Goal: Transaction & Acquisition: Subscribe to service/newsletter

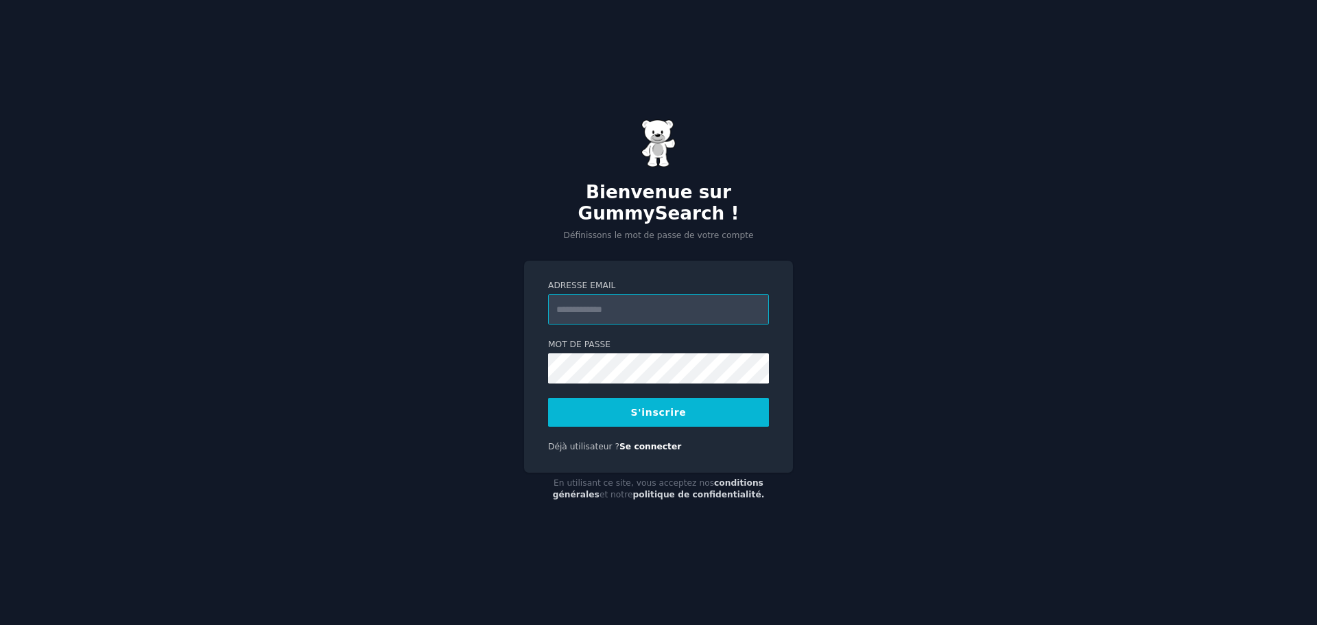
click at [598, 311] on input "Adresse email" at bounding box center [658, 309] width 221 height 30
type input "**********"
click at [616, 414] on button "S'inscrire" at bounding box center [658, 412] width 221 height 29
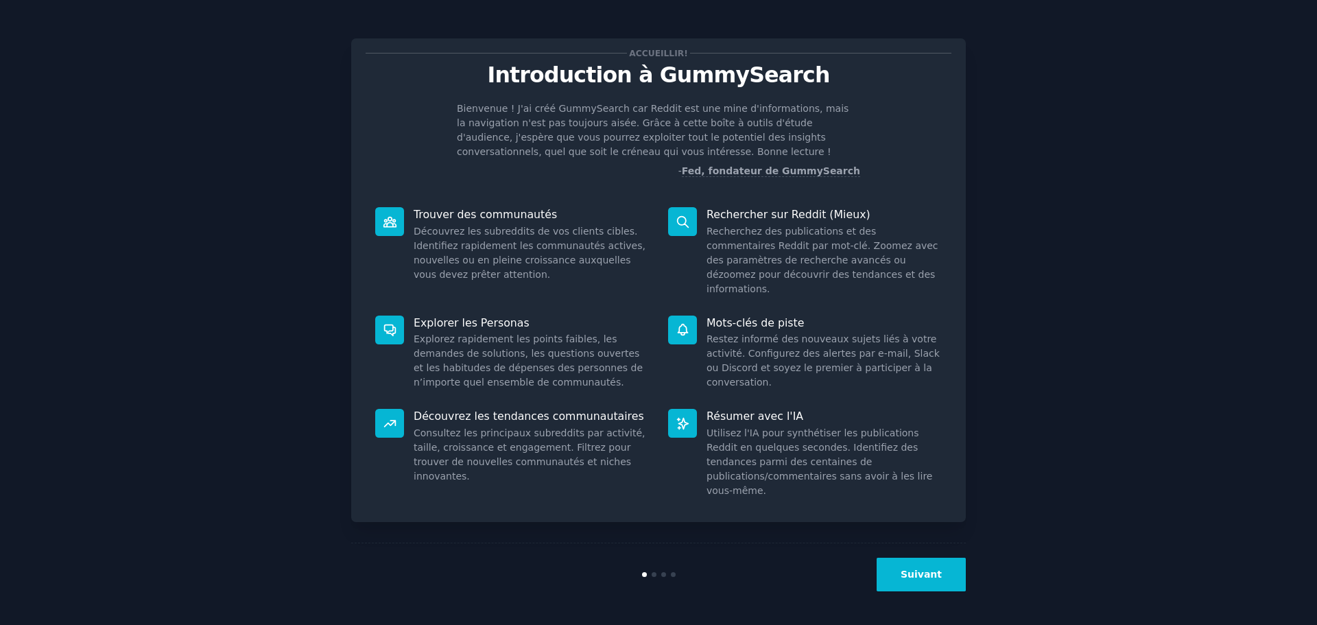
click at [915, 569] on font "Suivant" at bounding box center [921, 574] width 41 height 11
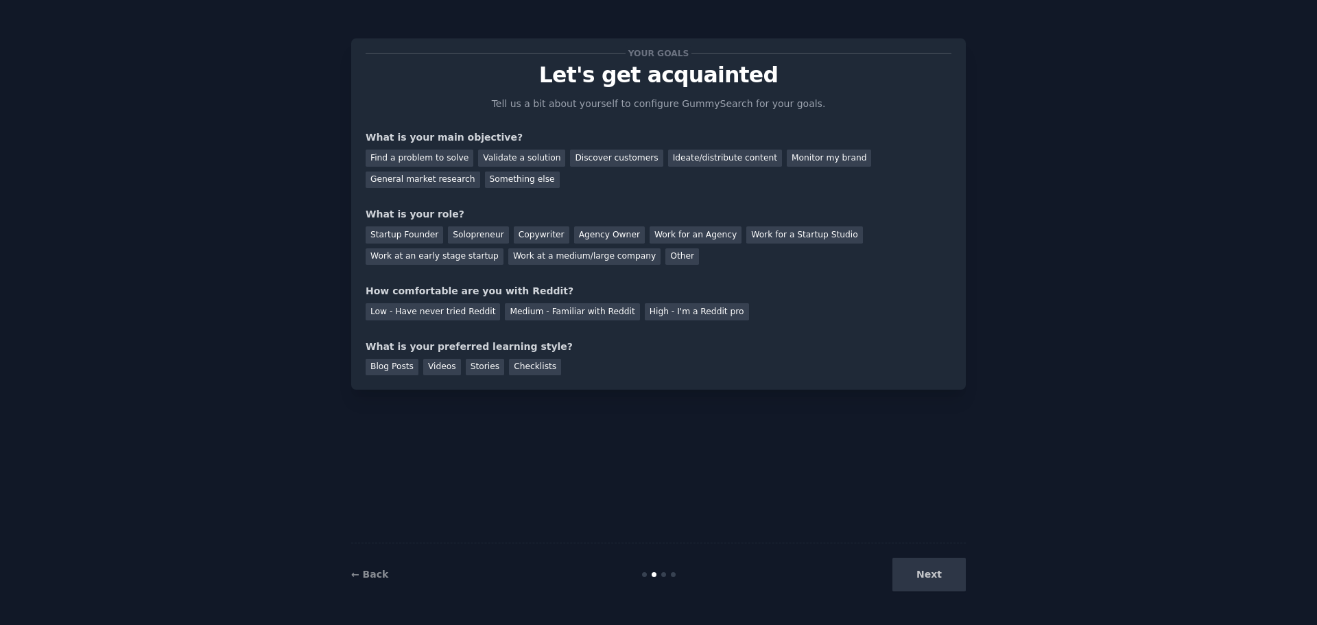
click at [915, 568] on div "Next" at bounding box center [863, 575] width 205 height 34
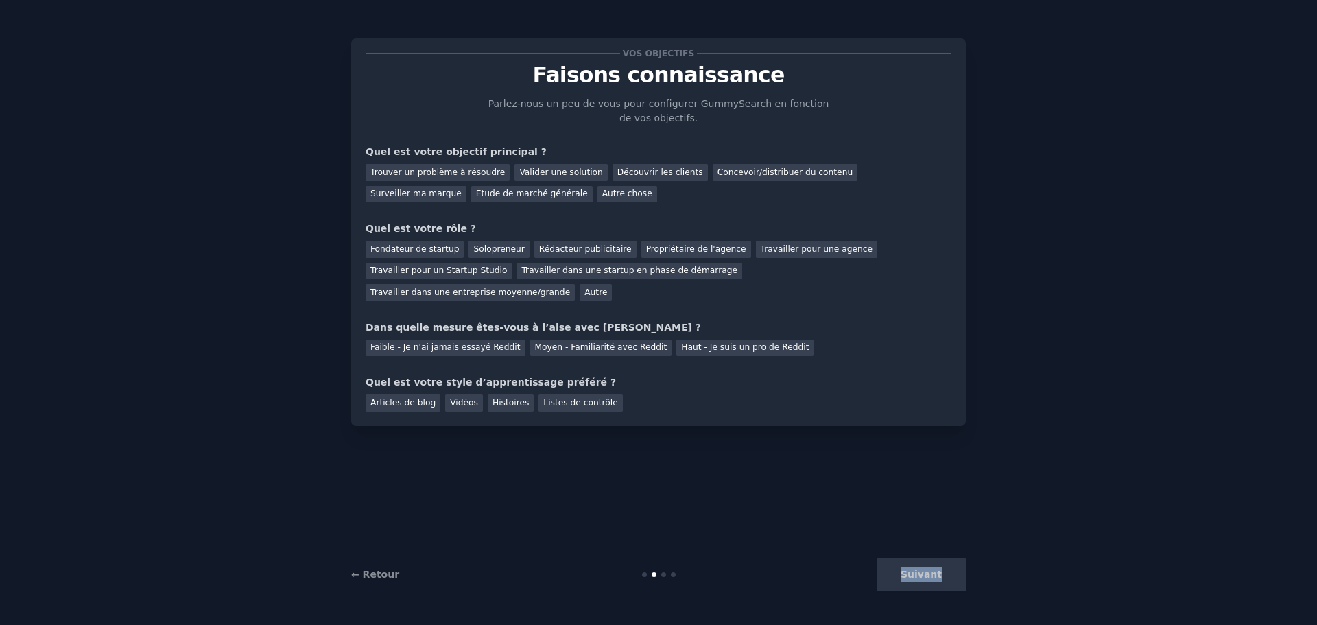
click at [915, 568] on div "Suivant" at bounding box center [863, 575] width 205 height 34
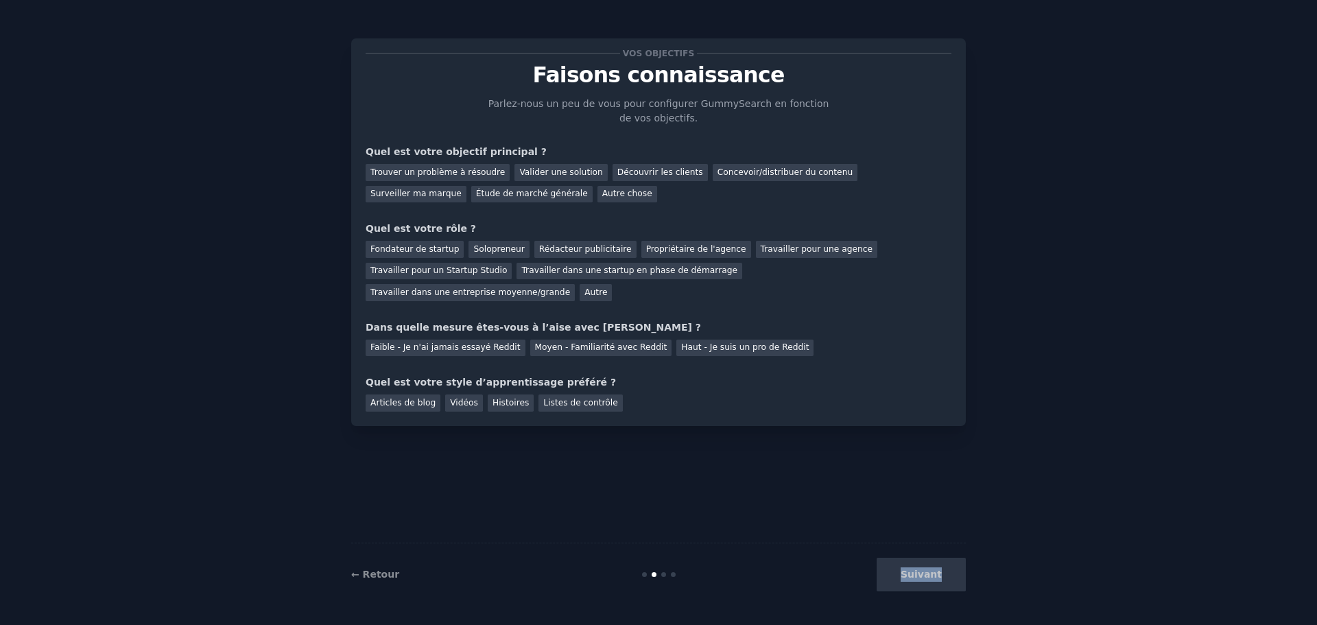
click at [915, 568] on div "Suivant" at bounding box center [863, 575] width 205 height 34
click at [934, 578] on div "Suivant" at bounding box center [863, 575] width 205 height 34
click at [404, 170] on font "Trouver un problème à résoudre" at bounding box center [436, 172] width 134 height 10
click at [542, 342] on font "Moyen - Familiarité avec Reddit" at bounding box center [599, 347] width 132 height 10
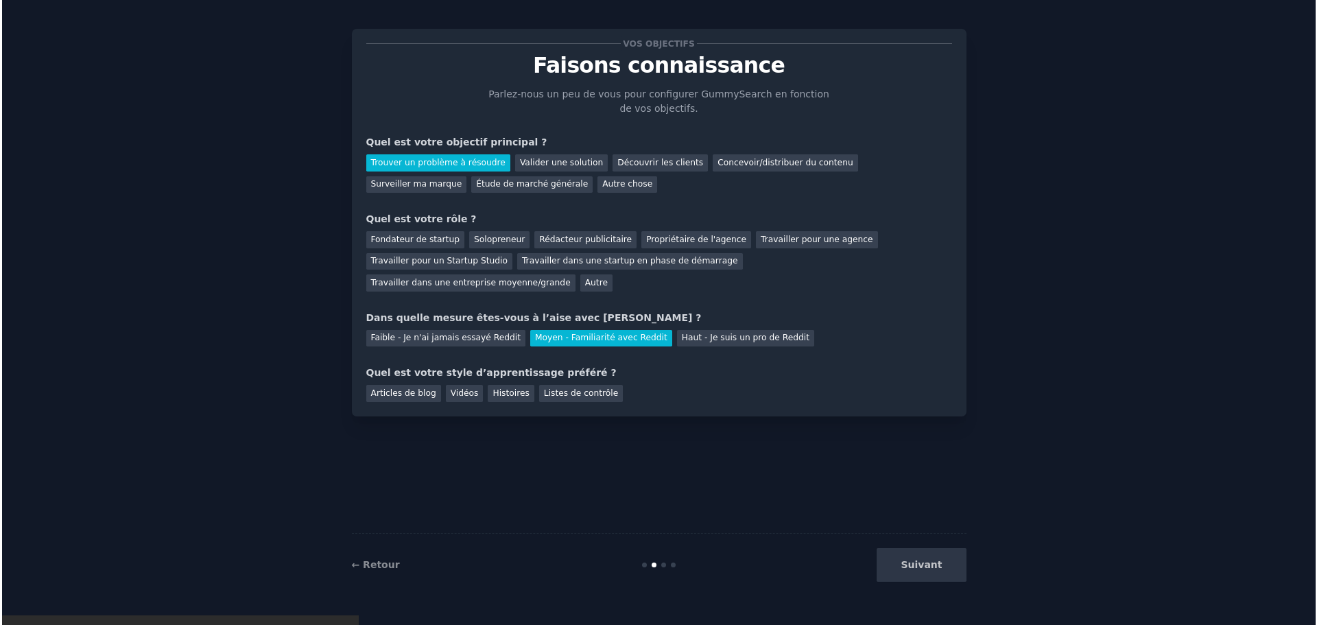
scroll to position [12, 0]
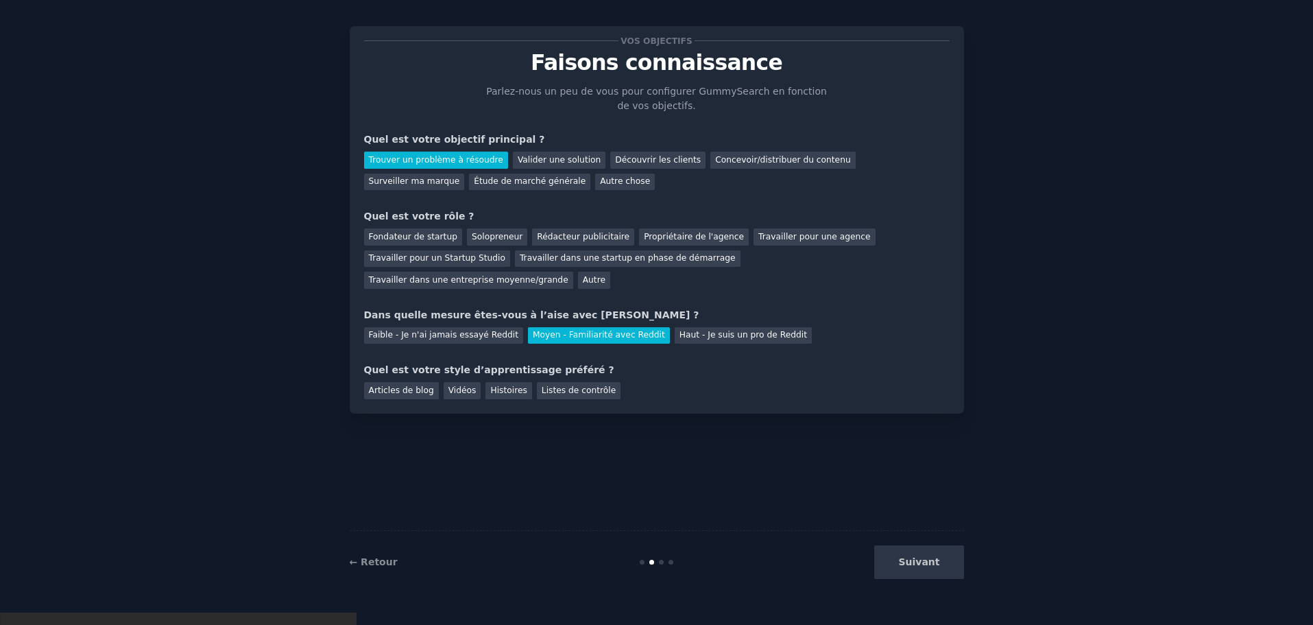
click at [933, 566] on div "Suivant" at bounding box center [861, 562] width 205 height 34
click at [544, 382] on div "Listes de contrôle" at bounding box center [579, 390] width 84 height 17
click at [537, 382] on div "Listes de contrôle" at bounding box center [579, 390] width 84 height 17
click at [490, 385] on font "Histoires" at bounding box center [508, 390] width 36 height 10
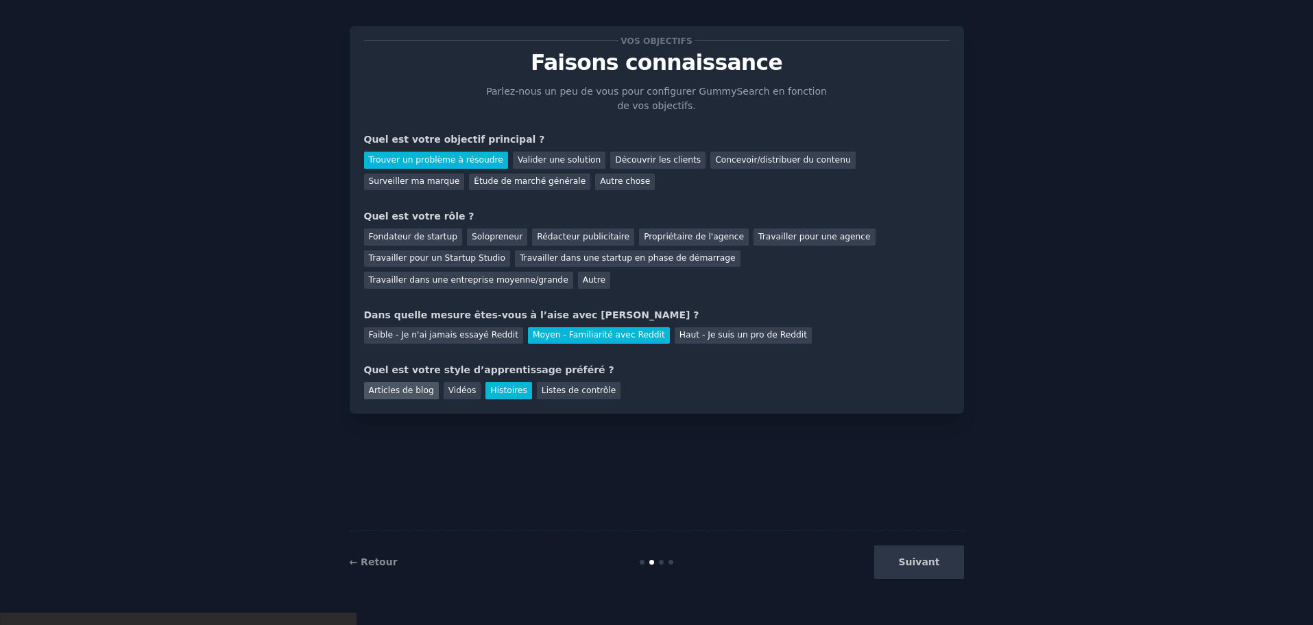
click at [377, 385] on font "Articles de blog" at bounding box center [401, 390] width 65 height 10
click at [915, 562] on div "Suivant" at bounding box center [861, 562] width 205 height 34
click at [689, 253] on font "Travailler dans une startup en phase de démarrage" at bounding box center [628, 258] width 216 height 10
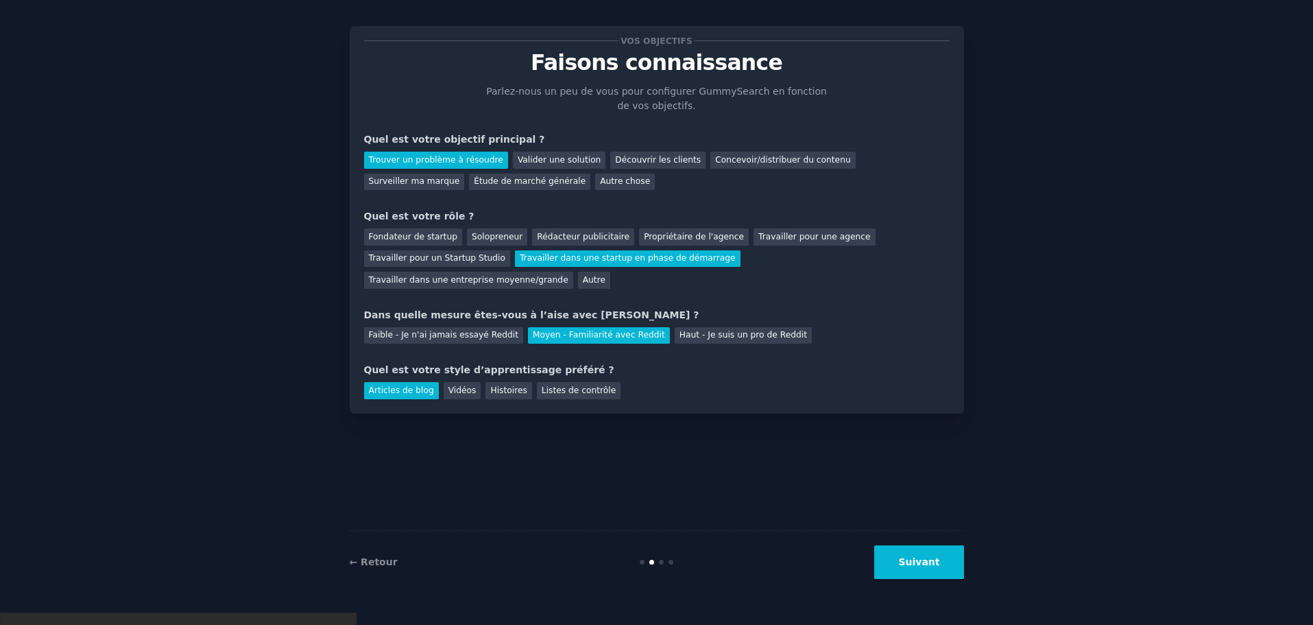
click at [688, 253] on font "Travailler dans une startup en phase de démarrage" at bounding box center [628, 258] width 216 height 10
click at [472, 241] on font "Solopreneur" at bounding box center [497, 237] width 51 height 10
click at [913, 562] on font "Suivant" at bounding box center [919, 561] width 41 height 11
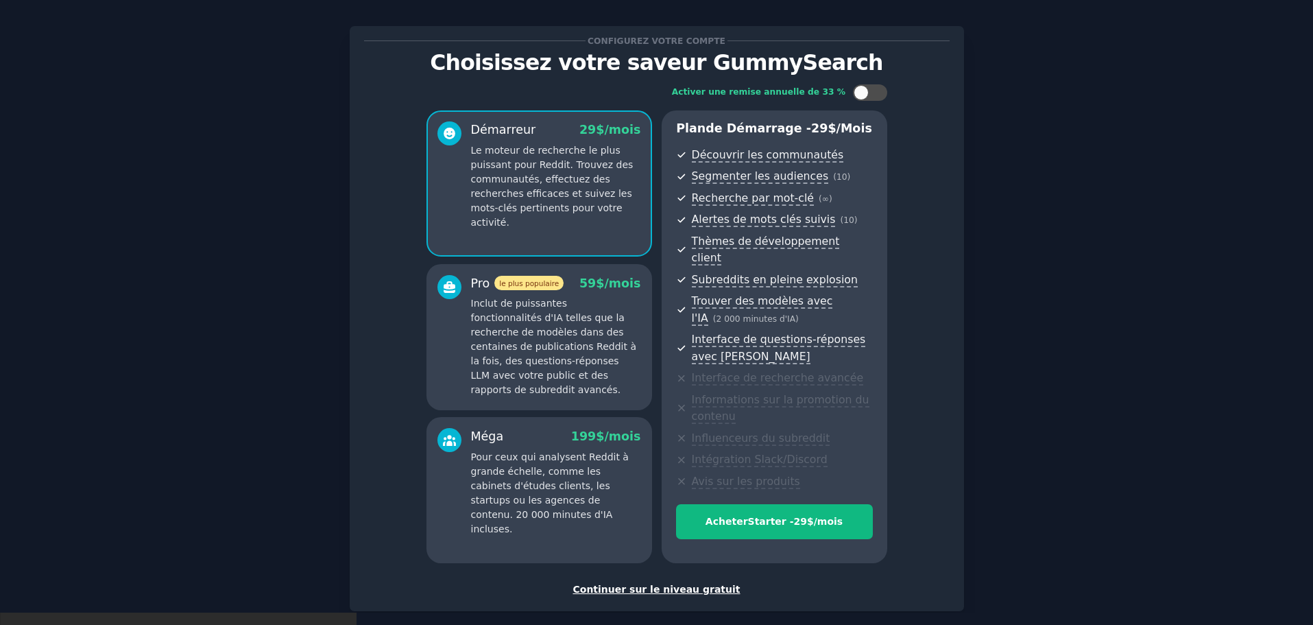
click at [652, 584] on font "Continuer sur le niveau gratuit" at bounding box center [656, 589] width 167 height 11
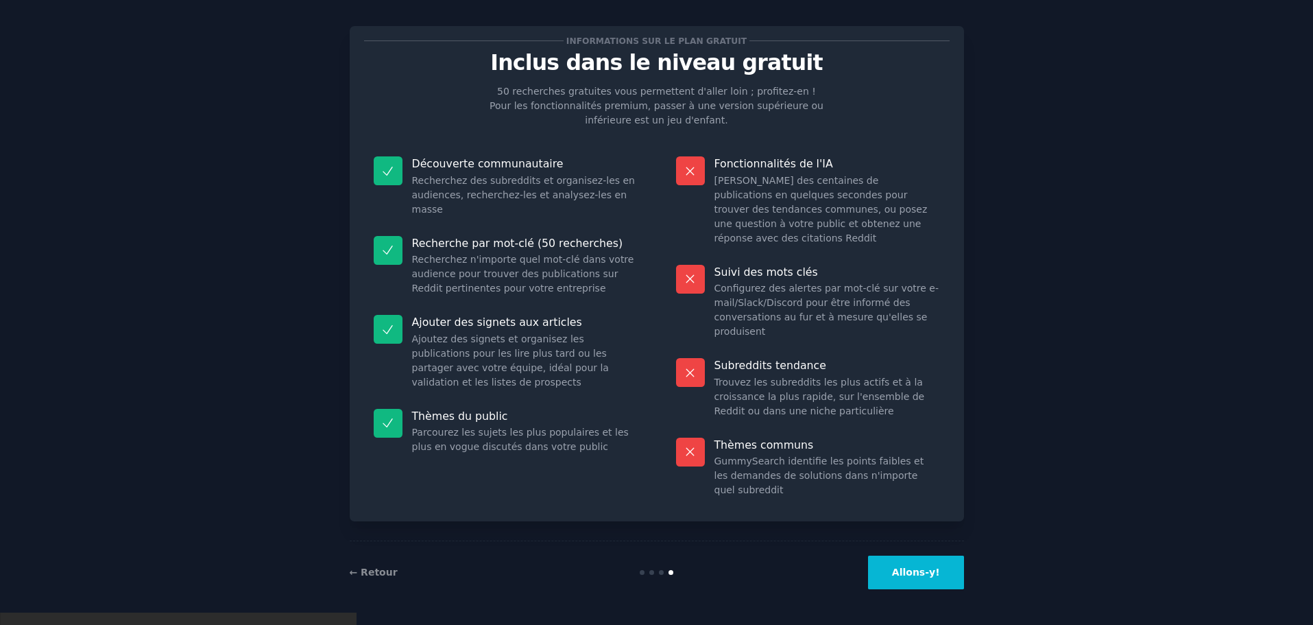
click at [906, 567] on font "Allons-y!" at bounding box center [916, 572] width 48 height 11
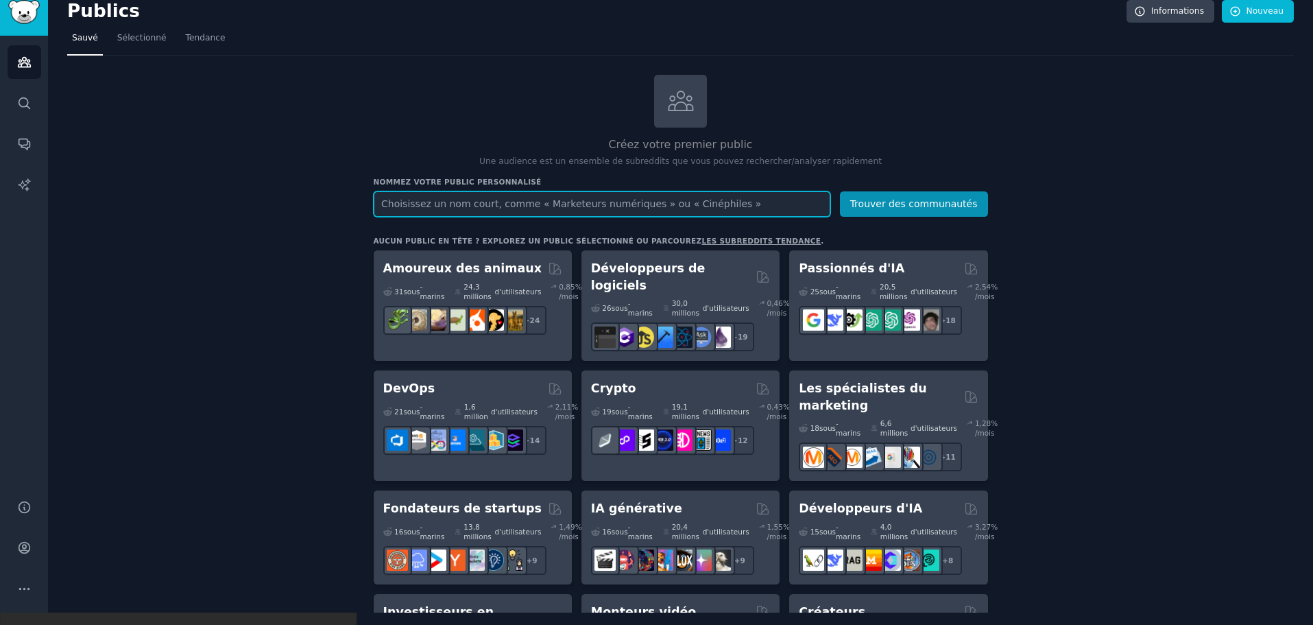
click at [560, 212] on input "text" at bounding box center [602, 203] width 457 height 25
type input "drone fpv"
click at [840, 191] on button "Trouver des communautés" at bounding box center [914, 203] width 148 height 25
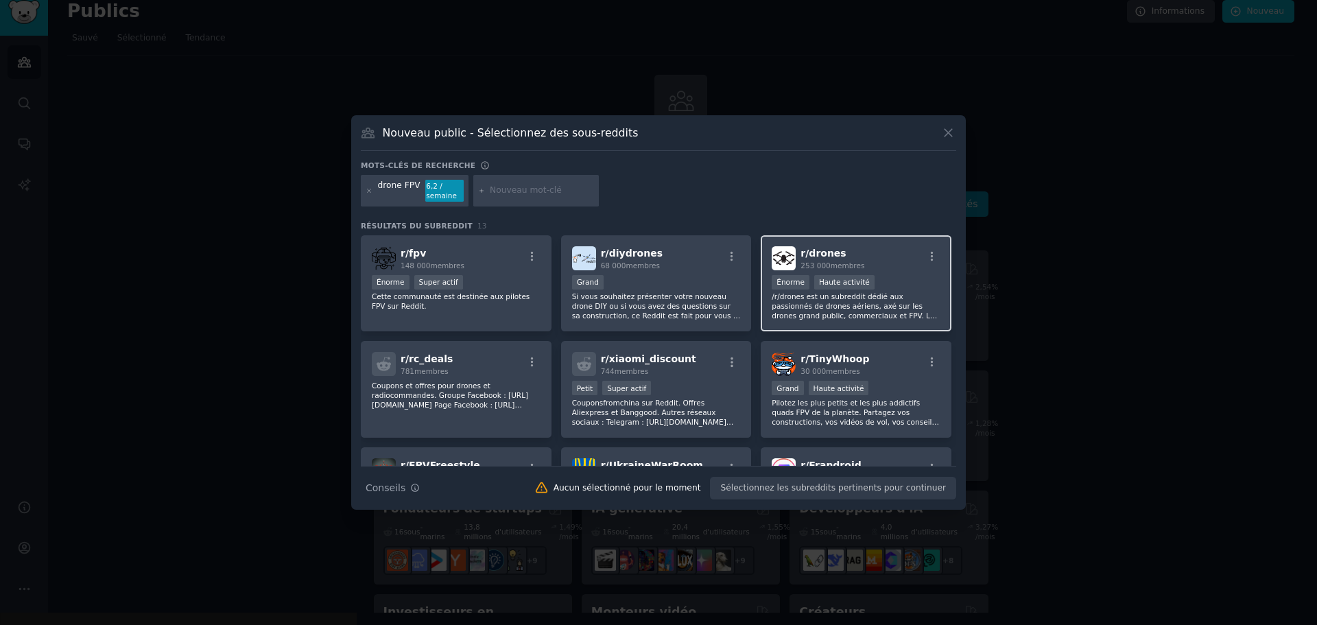
click at [894, 290] on div "100 000 - 1 000 000 membres Énorme Haute activité" at bounding box center [856, 283] width 169 height 17
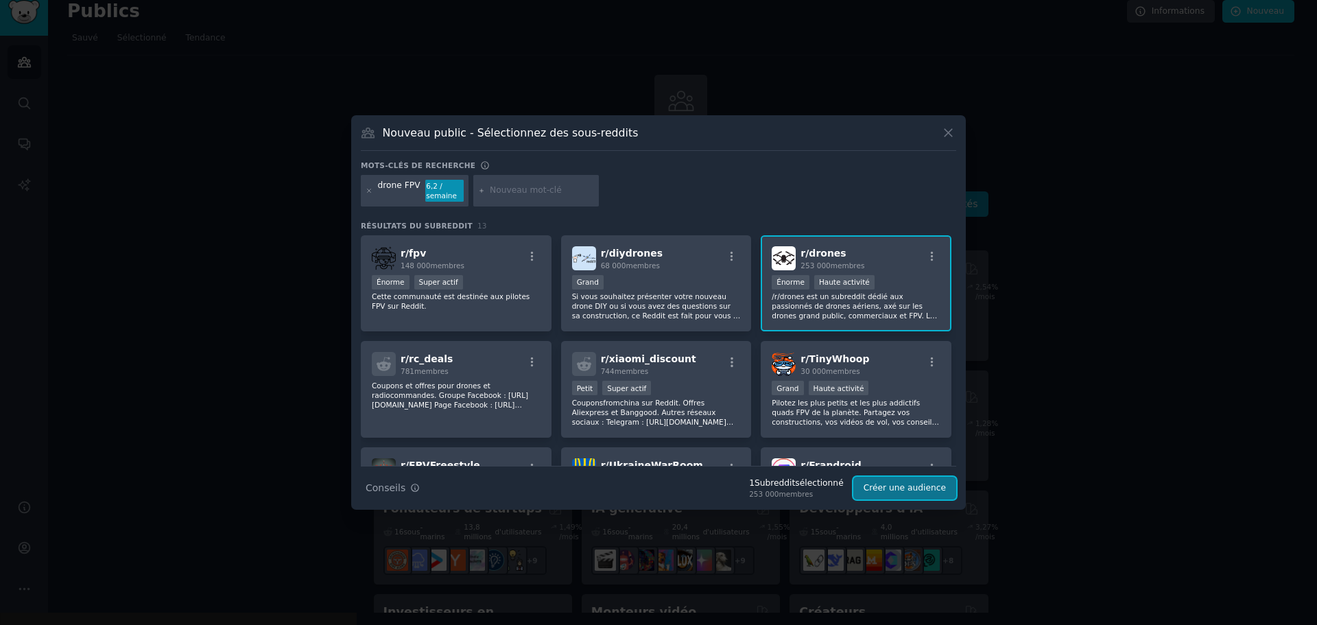
click at [908, 483] on font "Créer une audience" at bounding box center [905, 488] width 82 height 10
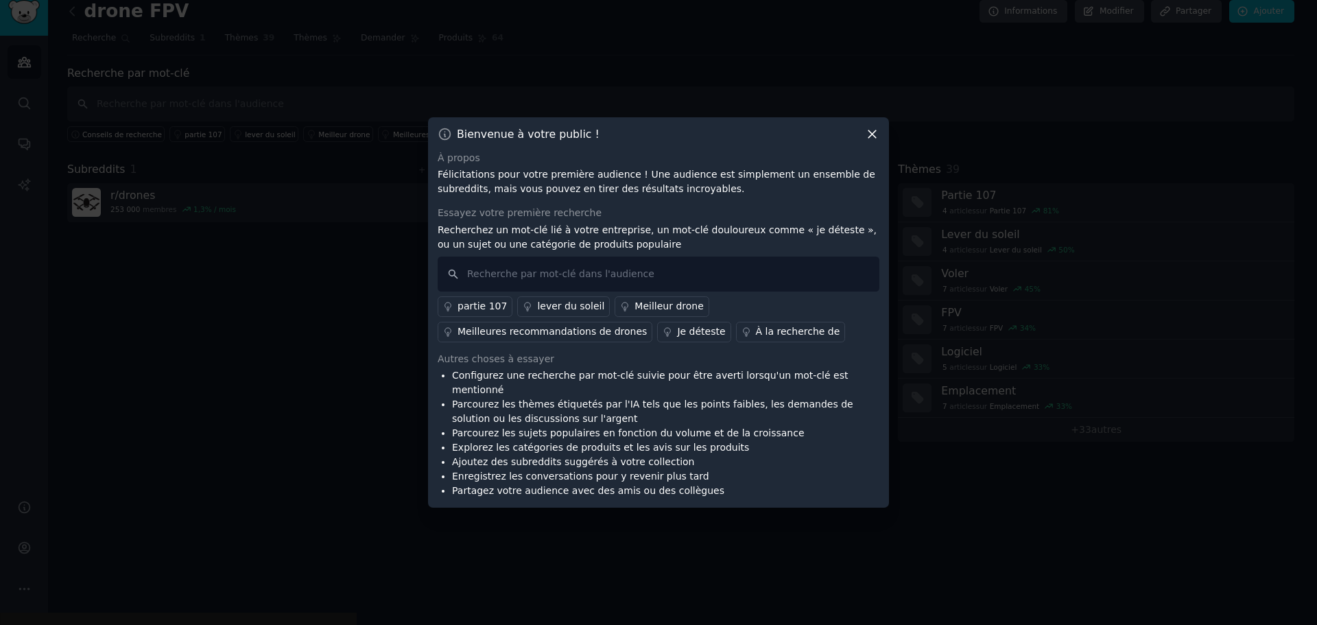
click at [677, 337] on font "Je déteste" at bounding box center [701, 331] width 48 height 11
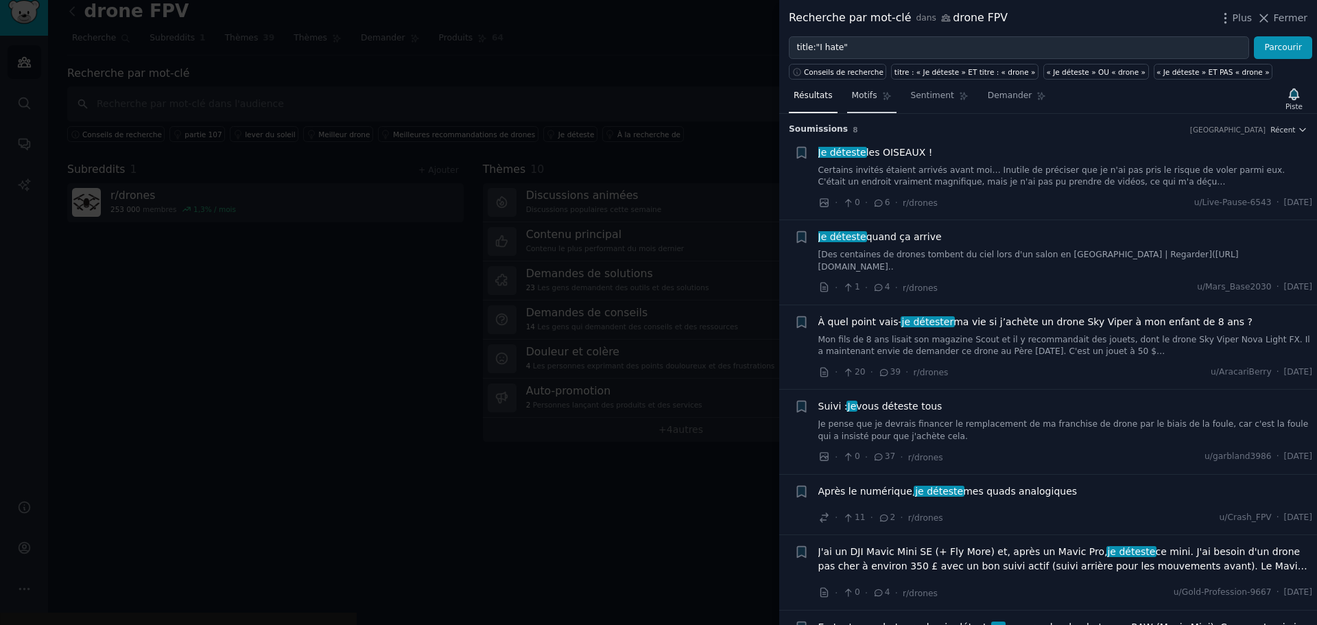
click at [852, 100] on font "Motifs" at bounding box center [864, 96] width 25 height 10
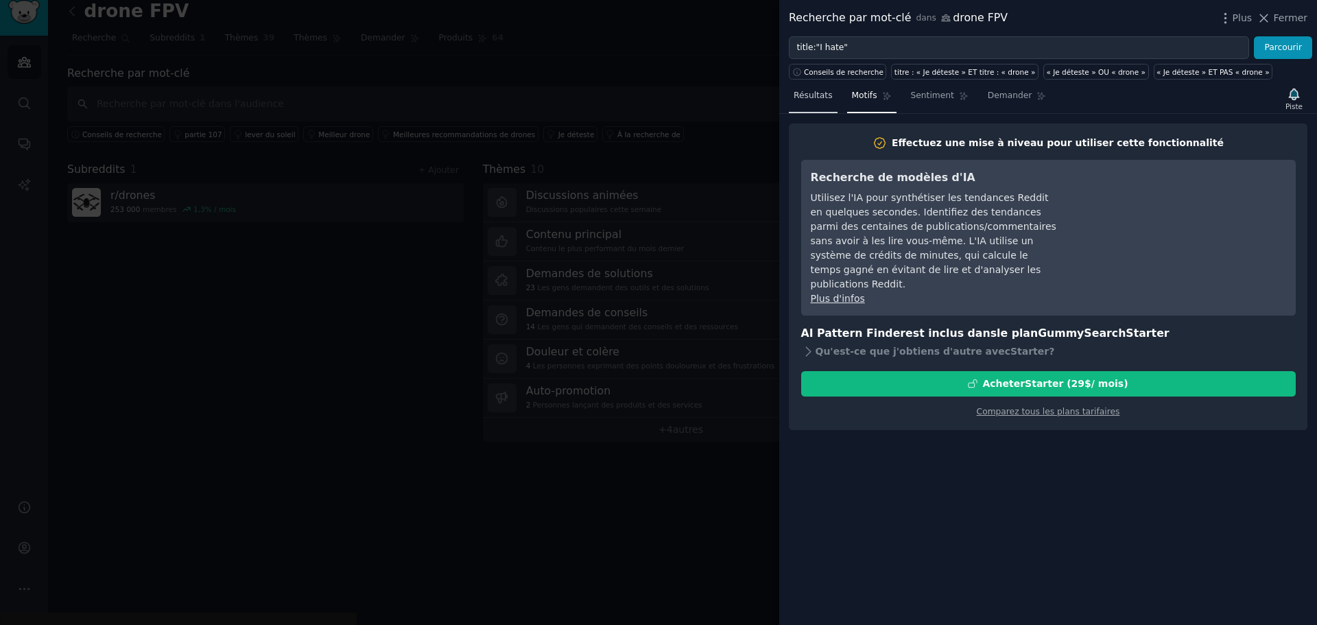
click at [818, 97] on font "Résultats" at bounding box center [813, 96] width 39 height 10
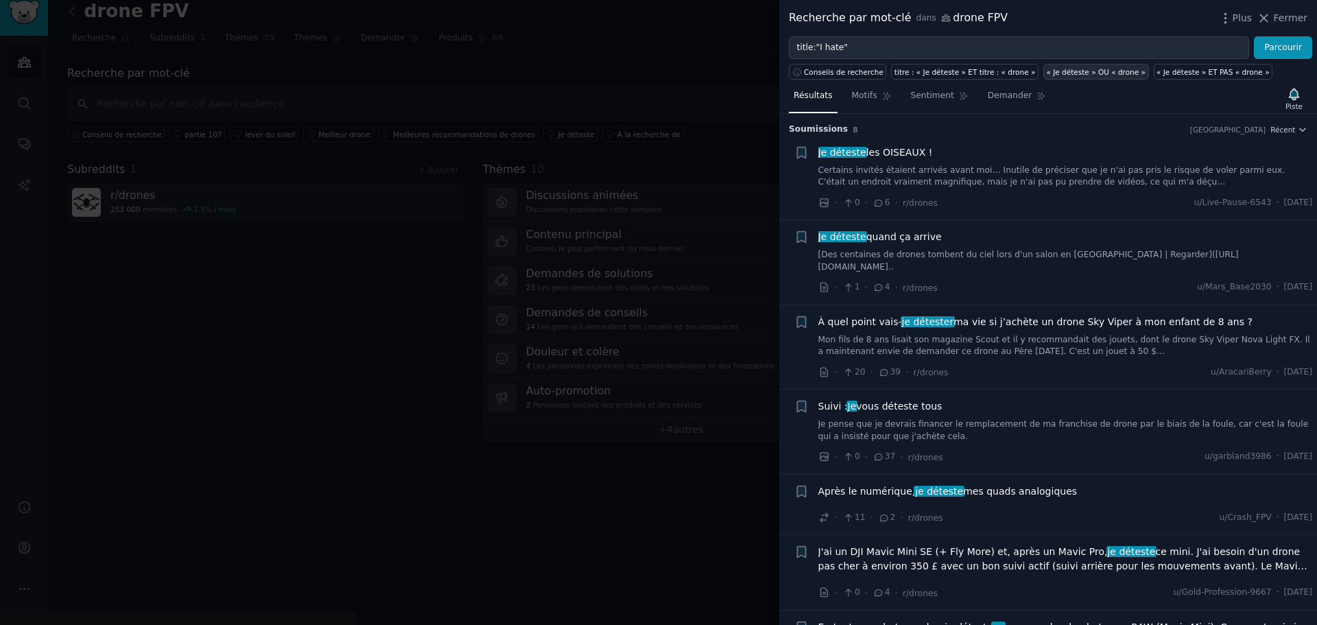
click at [1102, 71] on font "« Je déteste » OU « drone »" at bounding box center [1095, 72] width 99 height 8
type input ""I hate" OR "drone""
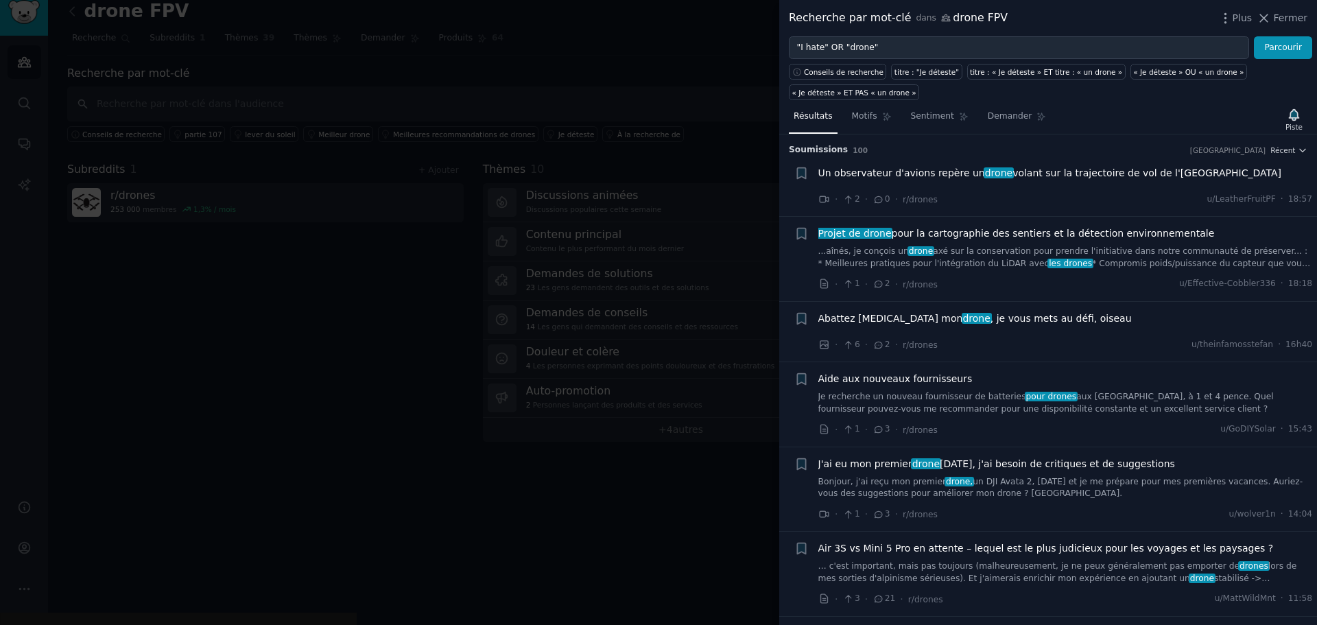
click at [715, 187] on div at bounding box center [658, 312] width 1317 height 625
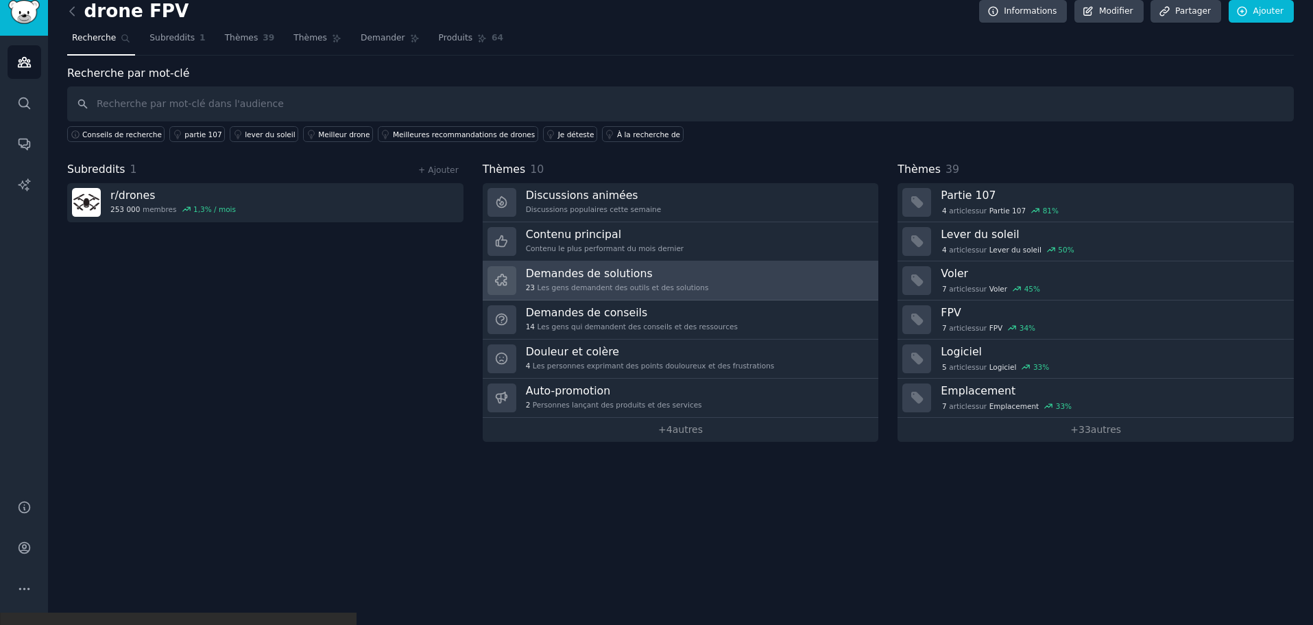
click at [567, 281] on div "Demandes de solutions 23 Les gens demandent des outils et des solutions" at bounding box center [617, 280] width 183 height 29
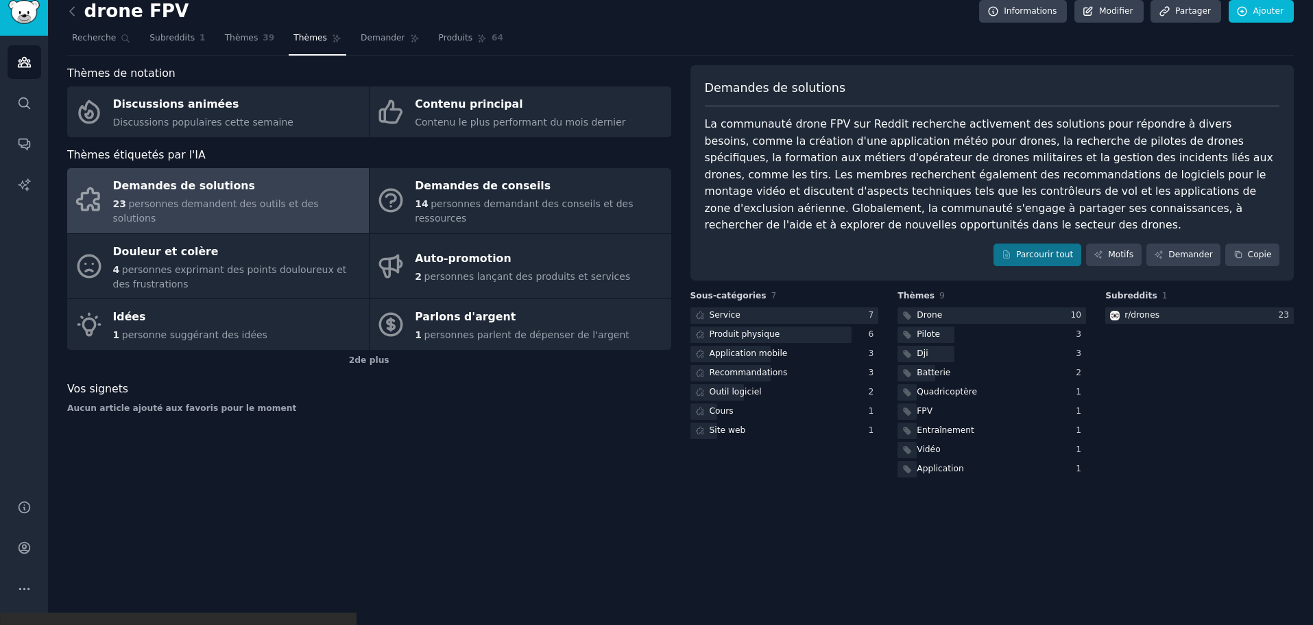
click at [251, 188] on div "Demandes de solutions" at bounding box center [237, 187] width 249 height 22
click at [1023, 243] on link "Parcourir tout" at bounding box center [1037, 254] width 87 height 23
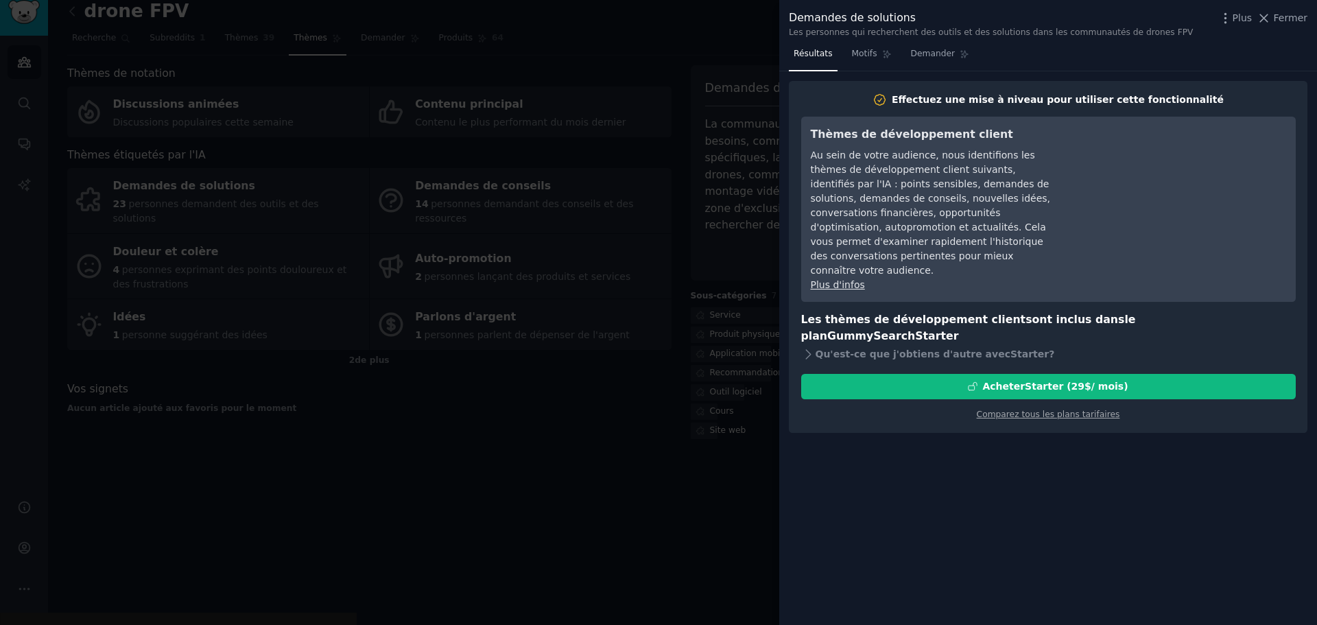
click at [708, 388] on div at bounding box center [658, 312] width 1317 height 625
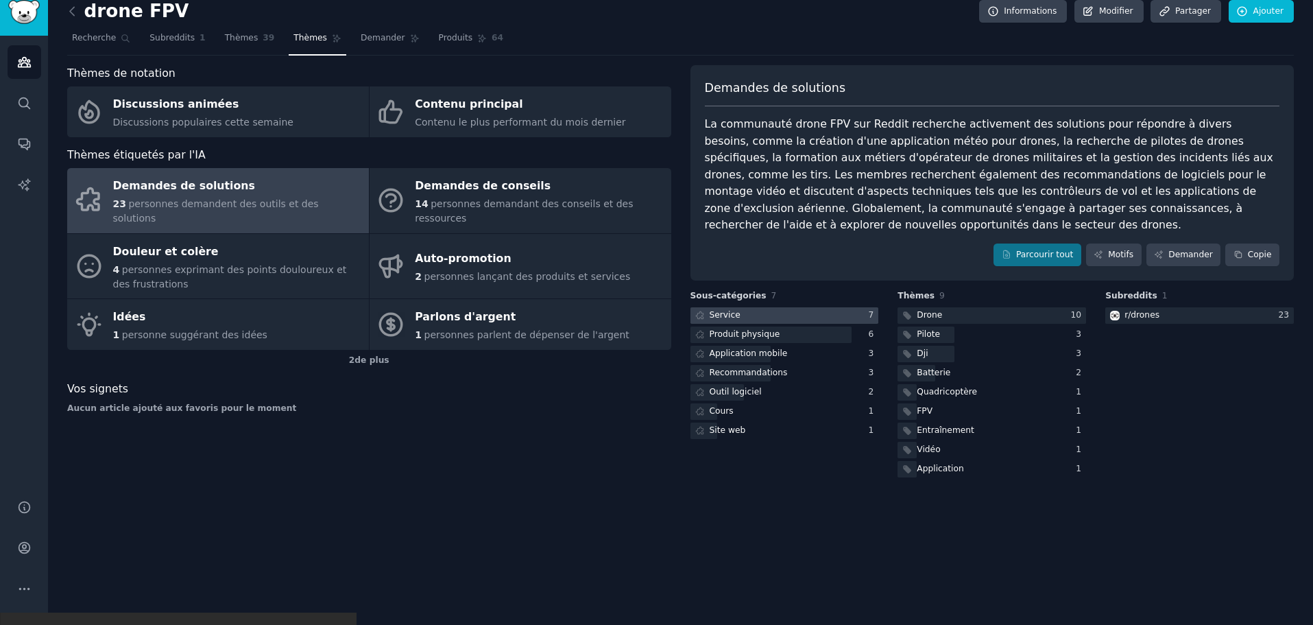
click at [809, 307] on div at bounding box center [785, 315] width 189 height 17
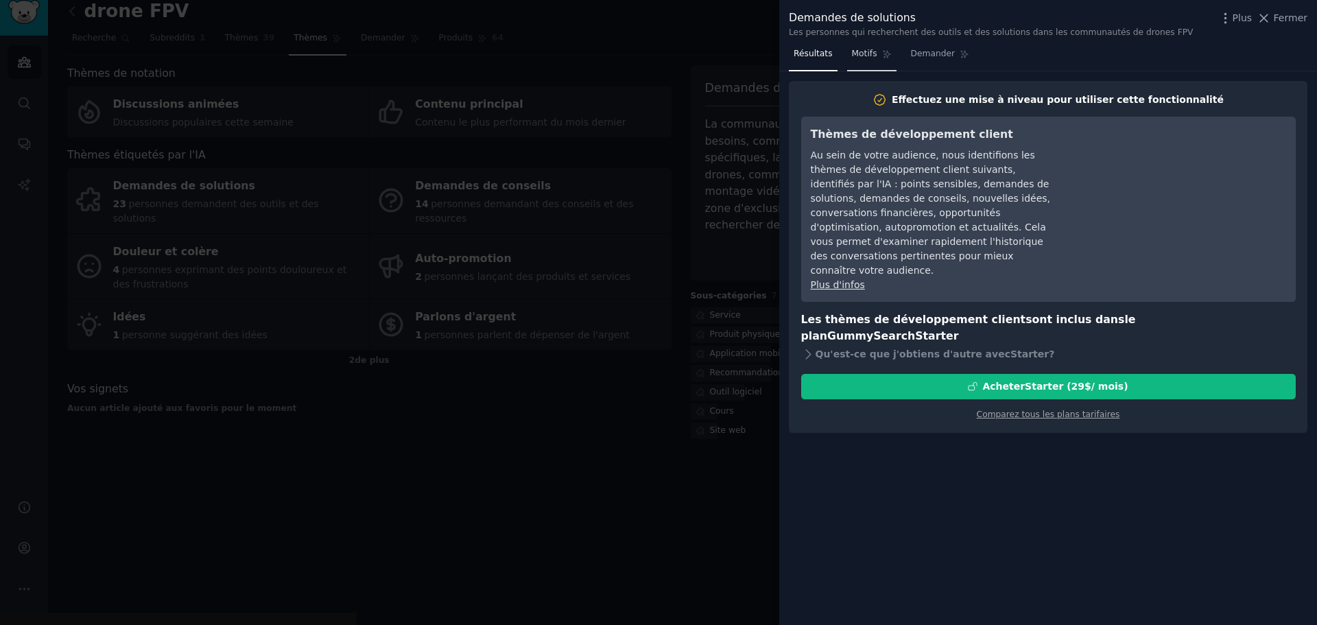
click at [867, 70] on link "Motifs" at bounding box center [871, 57] width 49 height 28
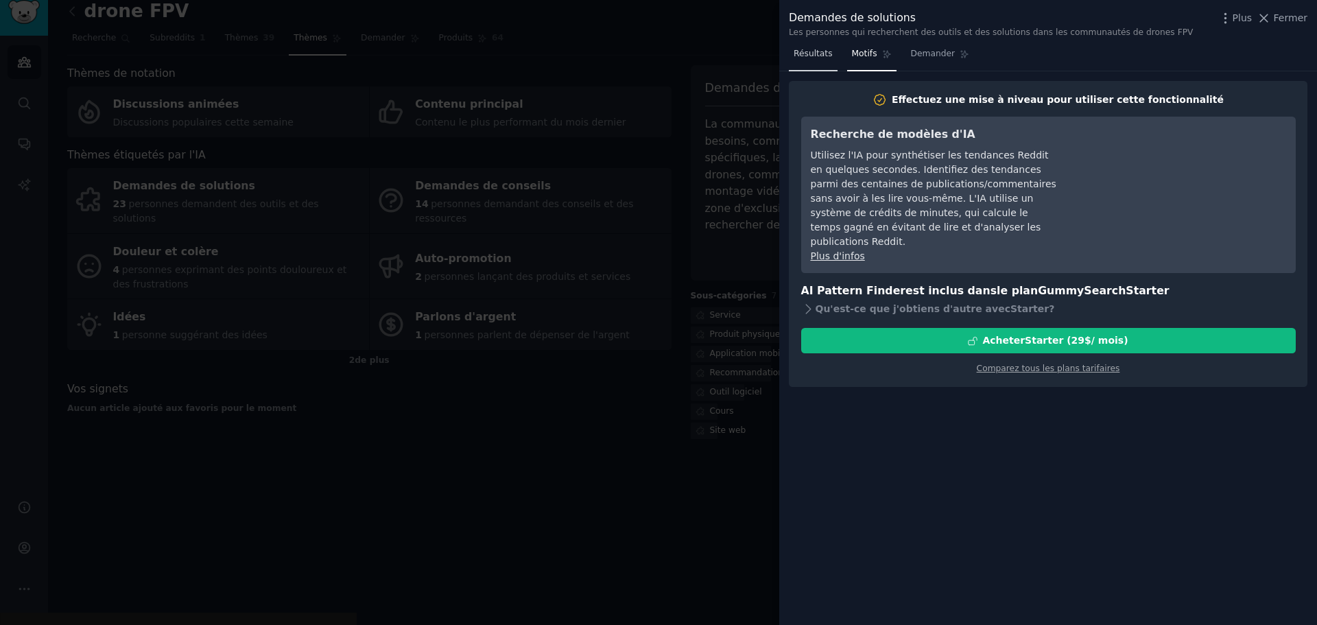
click at [829, 56] on link "Résultats" at bounding box center [813, 57] width 49 height 28
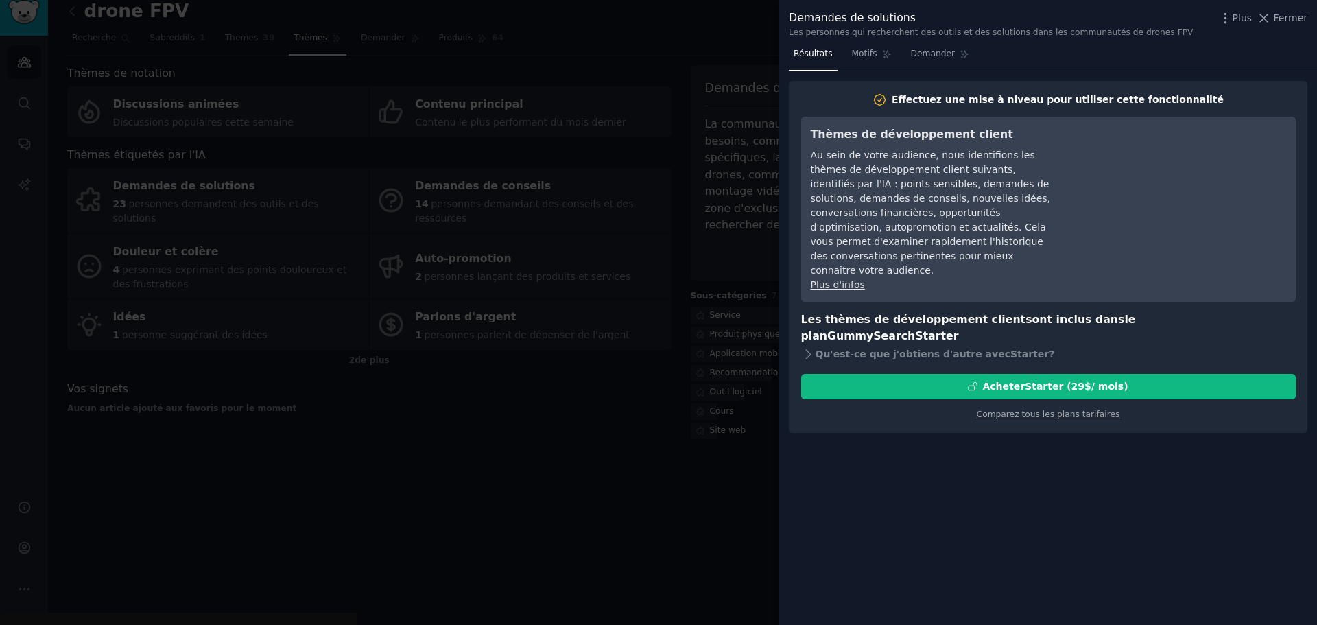
click at [617, 225] on div at bounding box center [658, 312] width 1317 height 625
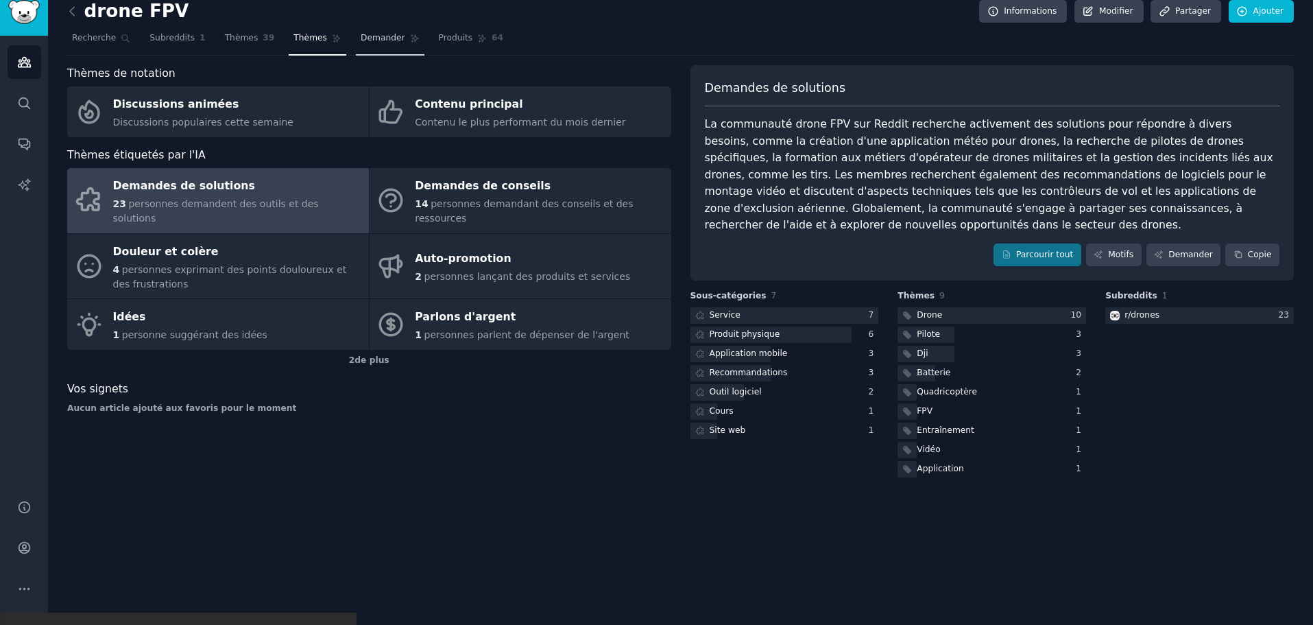
click at [364, 33] on font "Demander" at bounding box center [383, 38] width 45 height 10
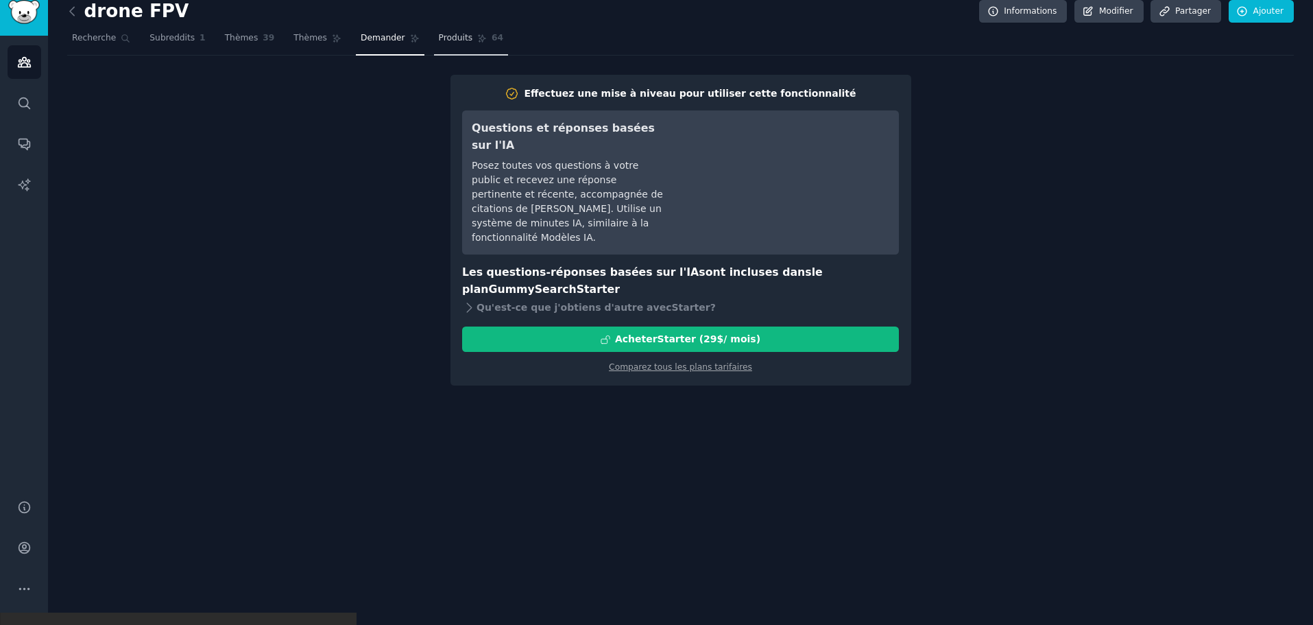
click at [439, 36] on font "Produits" at bounding box center [456, 38] width 34 height 10
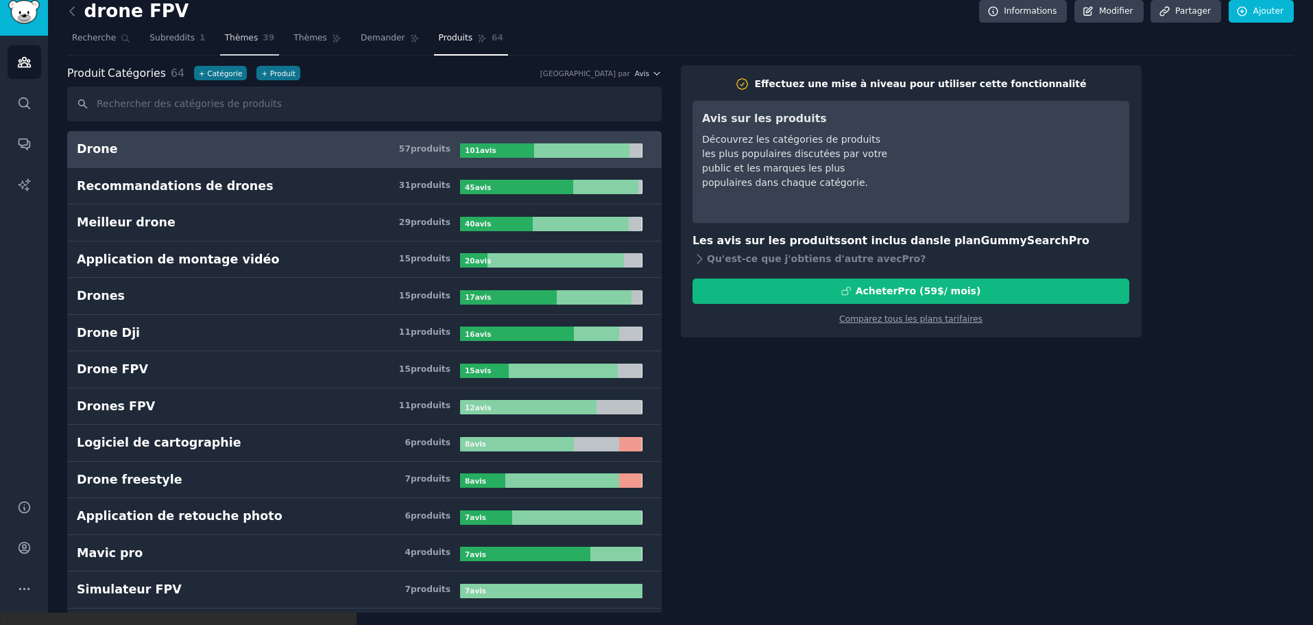
click at [263, 36] on font "39" at bounding box center [269, 38] width 12 height 10
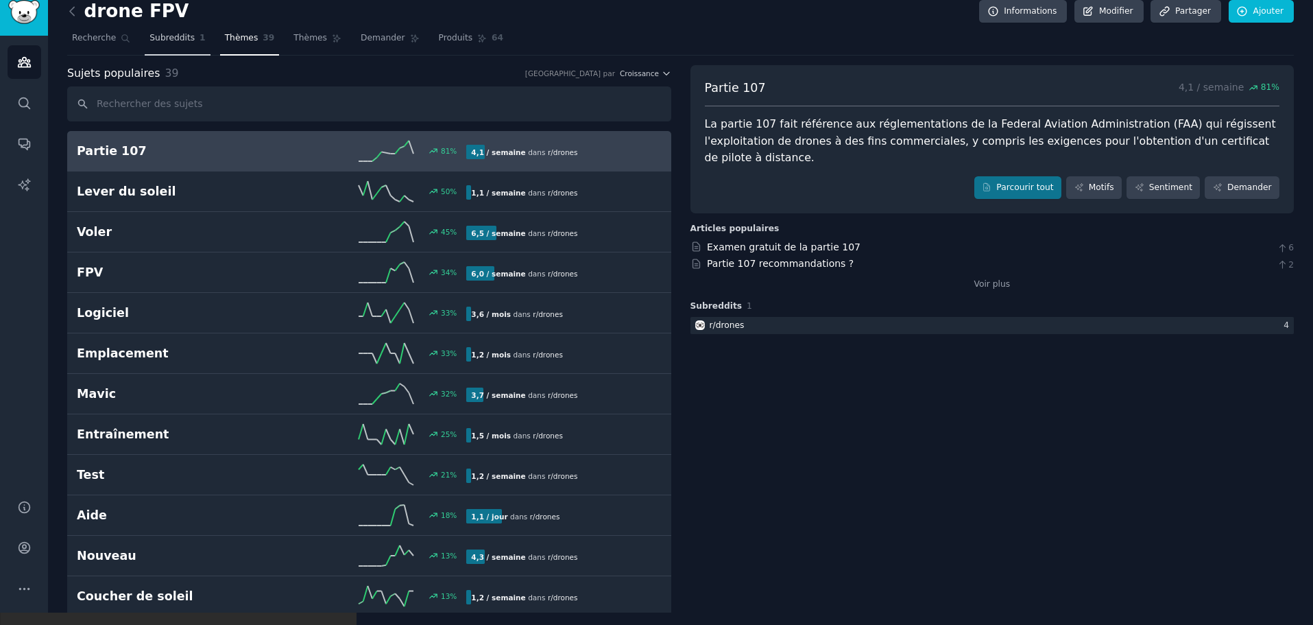
click at [165, 38] on font "Subreddits" at bounding box center [172, 38] width 45 height 10
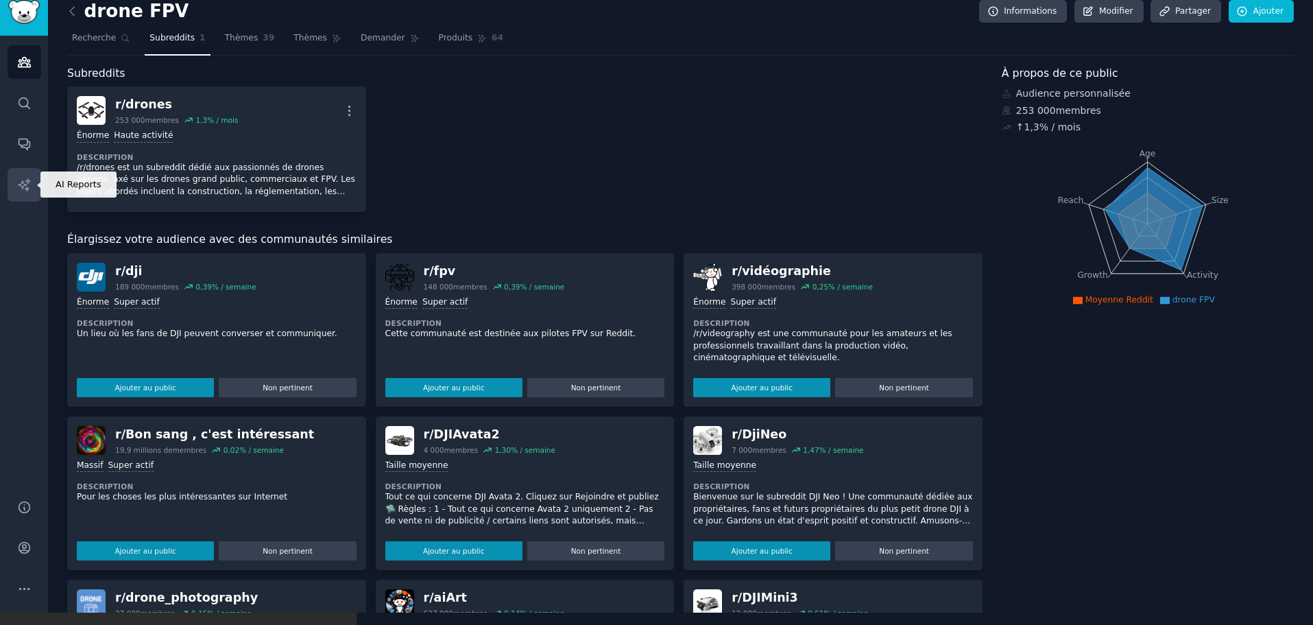
click at [14, 183] on link "Rapports d'IA" at bounding box center [25, 185] width 34 height 34
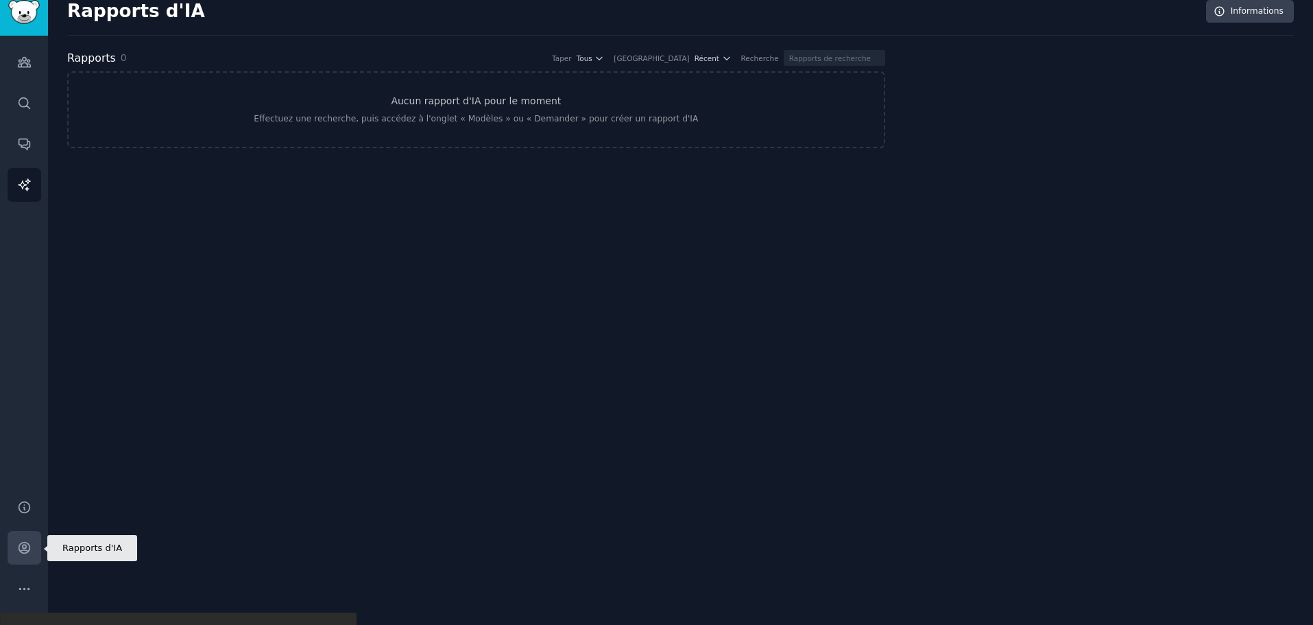
click at [31, 549] on icon "Barre latérale" at bounding box center [24, 547] width 14 height 14
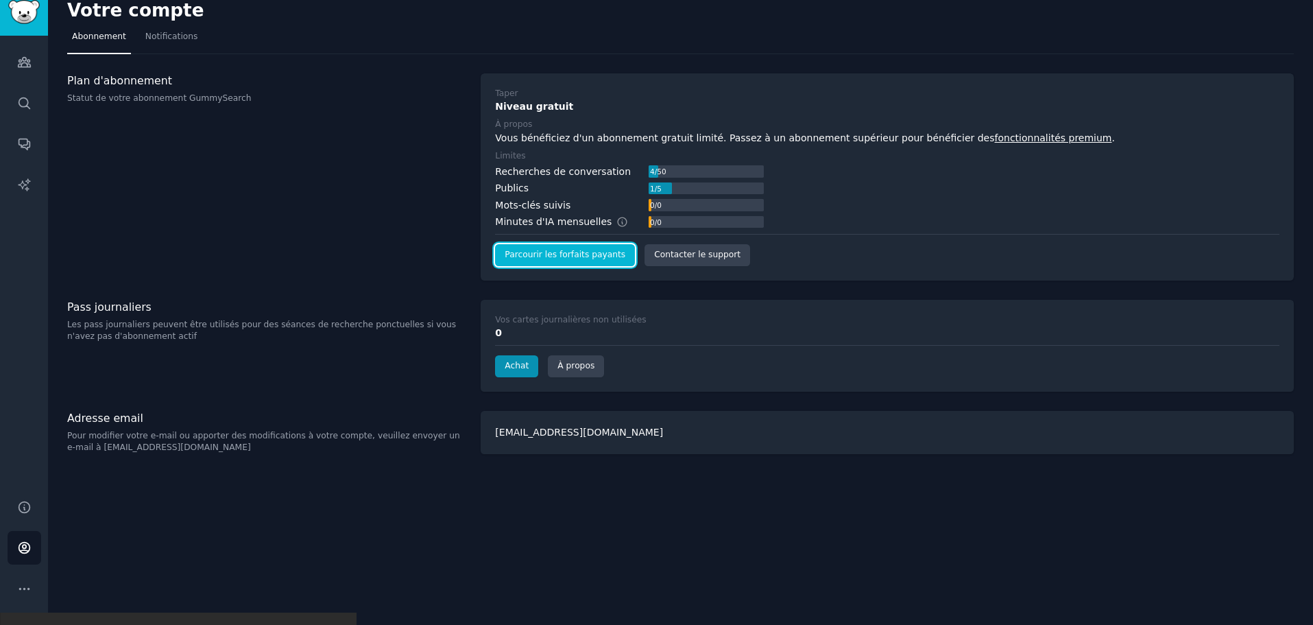
click at [535, 252] on font "Parcourir les forfaits payants" at bounding box center [565, 255] width 121 height 10
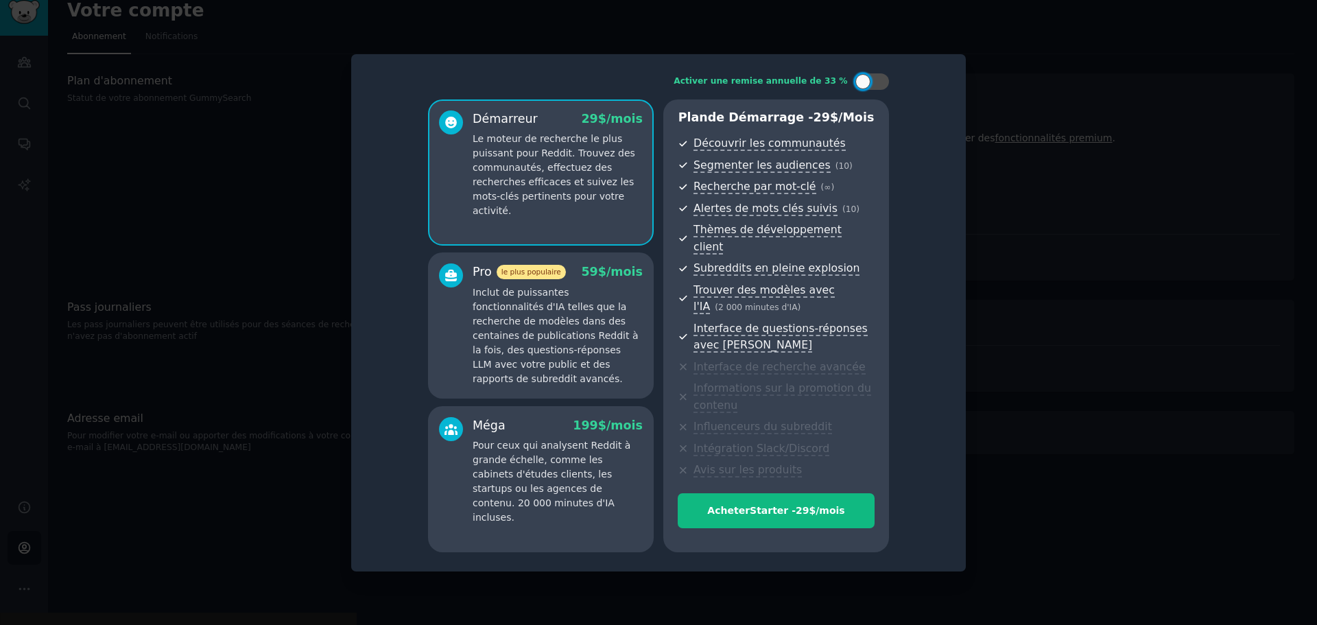
click at [512, 329] on font "Inclut de puissantes fonctionnalités d'IA telles que la recherche de modèles da…" at bounding box center [555, 335] width 165 height 97
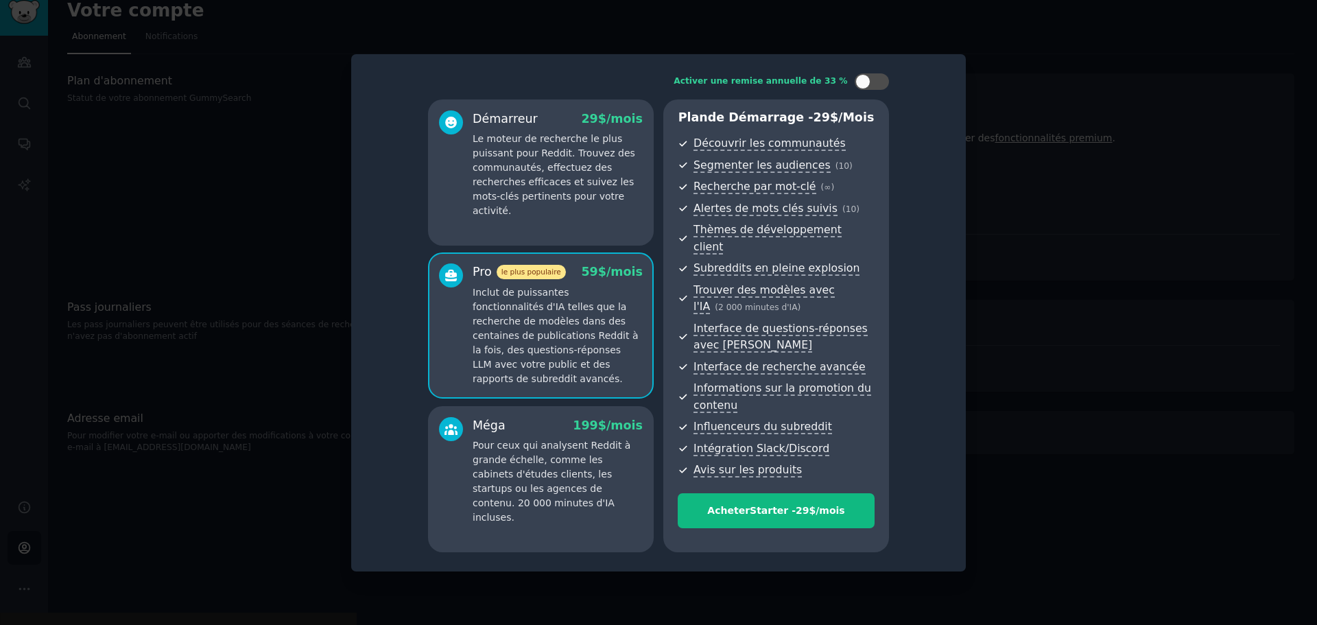
click at [510, 443] on font "Pour ceux qui analysent Reddit à grande échelle, comme les cabinets d'études cl…" at bounding box center [552, 481] width 158 height 83
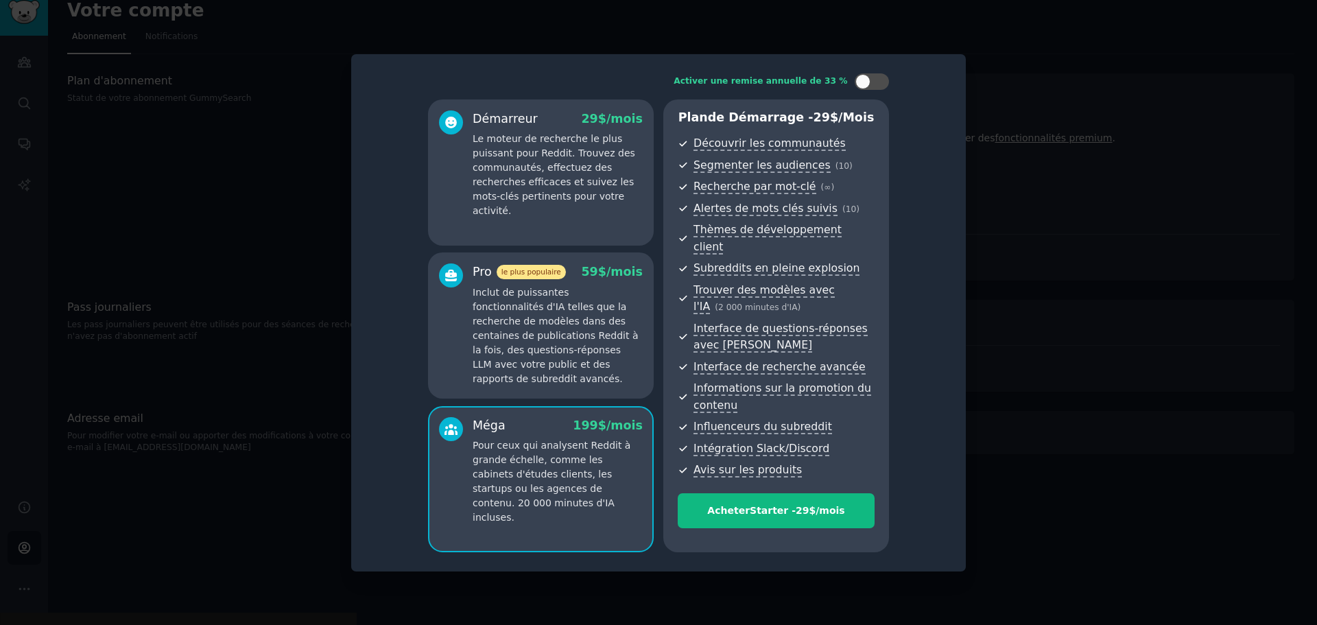
click at [508, 368] on font "Inclut de puissantes fonctionnalités d'IA telles que la recherche de modèles da…" at bounding box center [555, 335] width 165 height 97
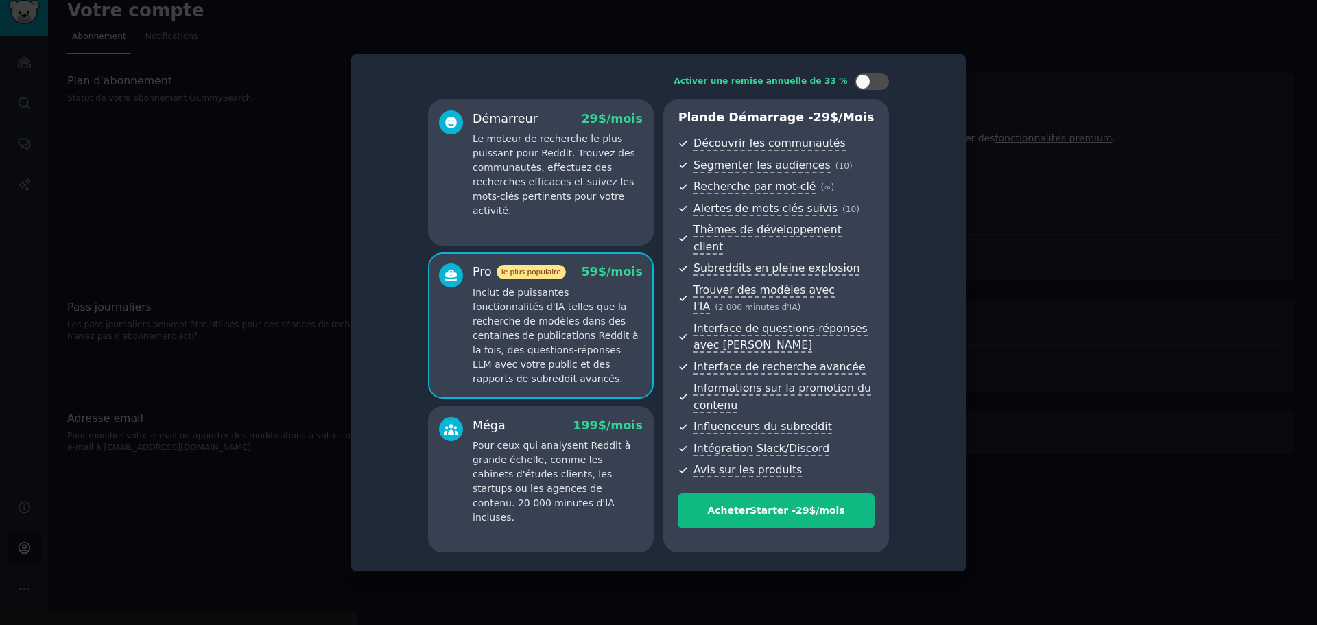
click at [521, 470] on font "Pour ceux qui analysent Reddit à grande échelle, comme les cabinets d'études cl…" at bounding box center [552, 481] width 158 height 83
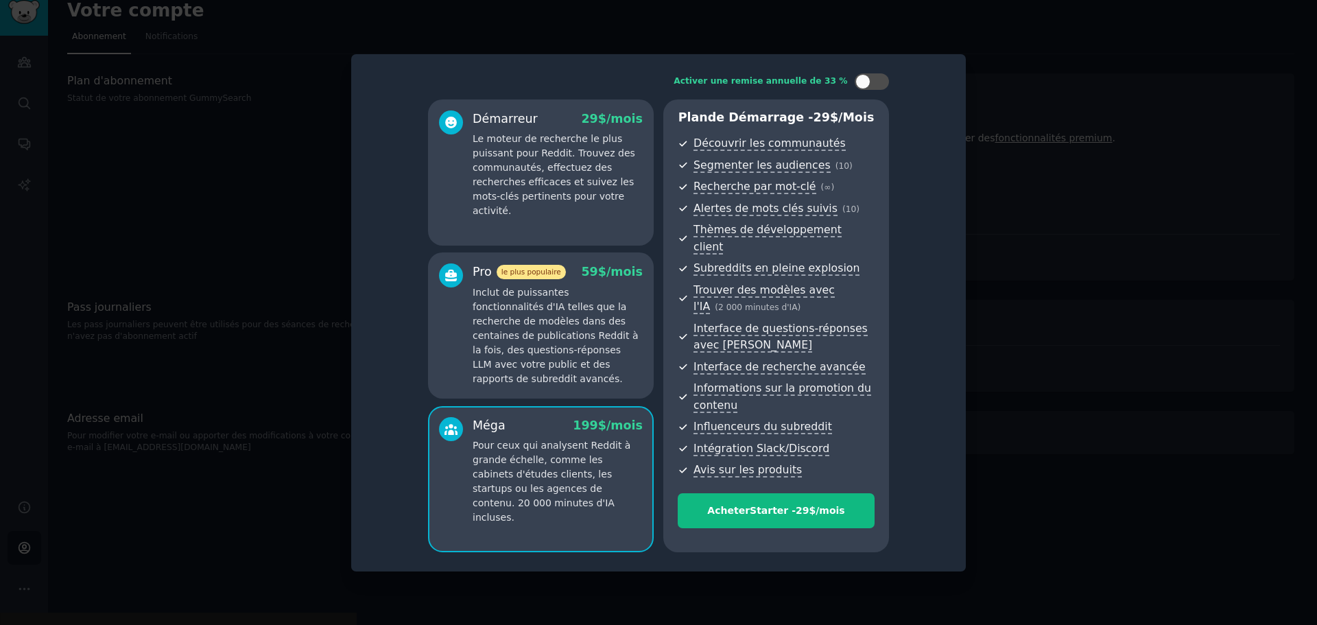
click at [514, 377] on div "Pro le plus populaire 59 $ /mois Inclut de puissantes fonctionnalités d'IA tell…" at bounding box center [541, 325] width 226 height 146
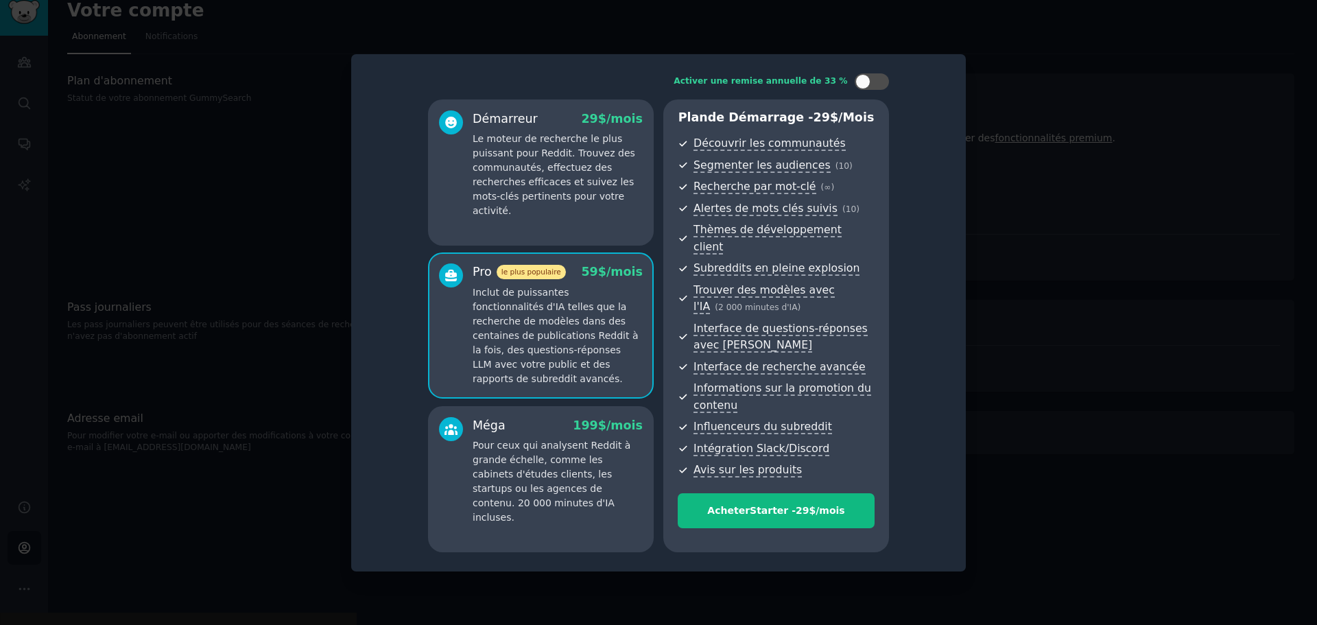
click at [503, 180] on font "Le moteur de recherche le plus puissant pour Reddit. Trouvez des communautés, e…" at bounding box center [554, 174] width 163 height 83
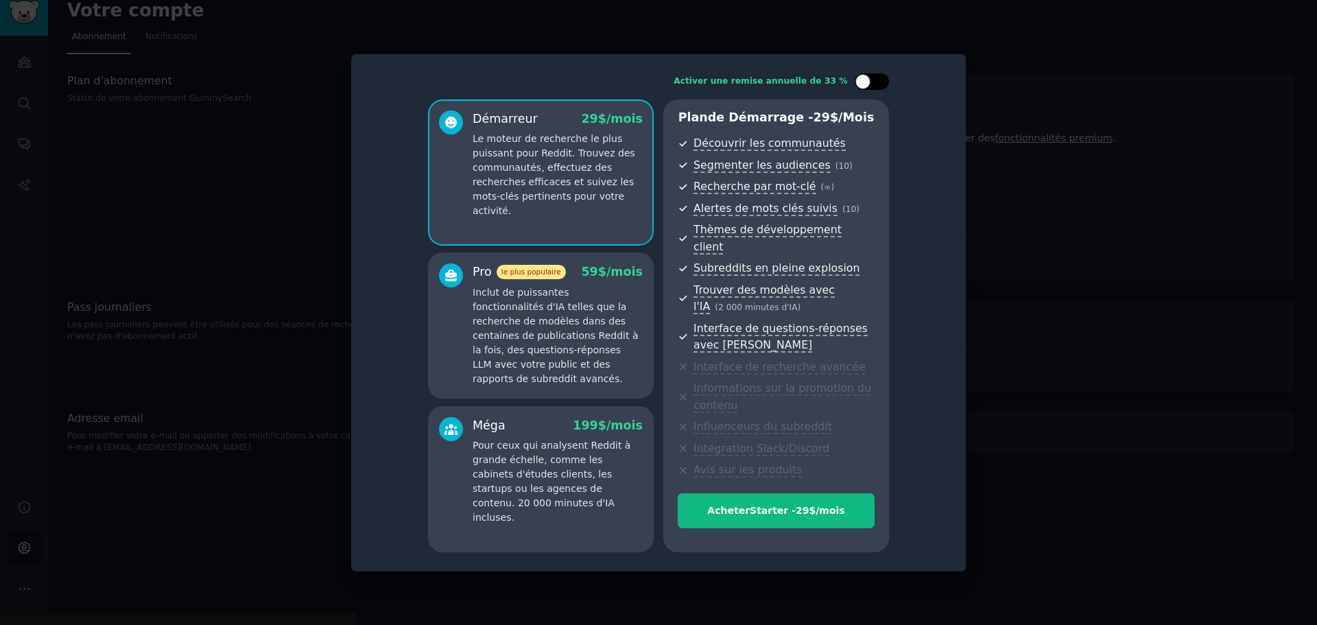
click at [868, 89] on div at bounding box center [862, 81] width 15 height 15
click at [859, 88] on div at bounding box center [872, 81] width 34 height 16
click at [859, 88] on div at bounding box center [862, 81] width 15 height 15
checkbox input "true"
click at [525, 331] on font "Inclut de puissantes fonctionnalités d'IA telles que la recherche de modèles da…" at bounding box center [555, 339] width 165 height 97
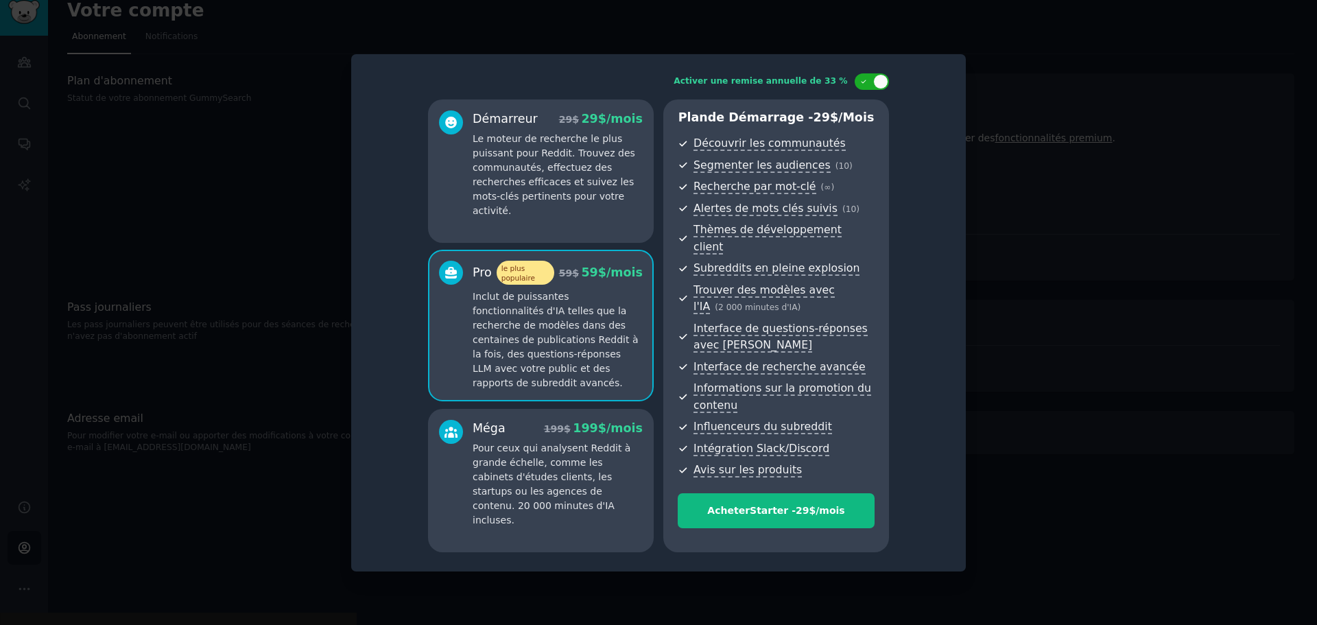
click at [550, 215] on div "Démarreur 29 $ 29 $ /mois Le moteur de recherche le plus puissant pour Reddit. …" at bounding box center [541, 170] width 226 height 143
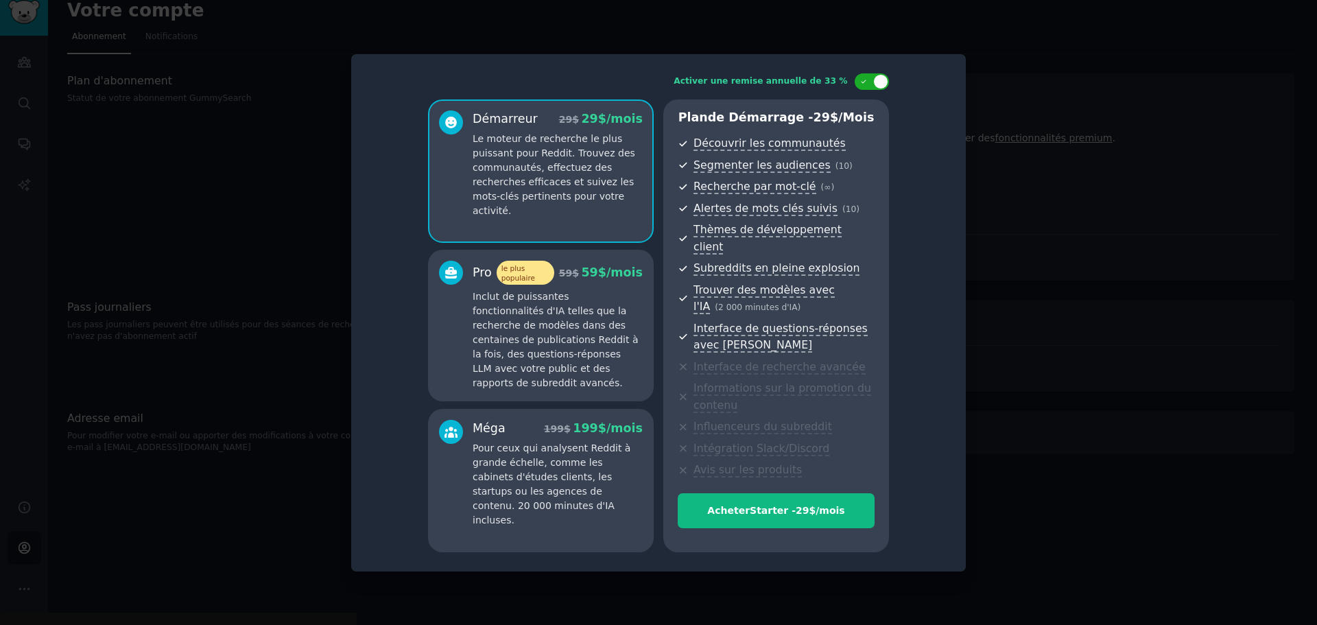
click at [529, 473] on font "Pour ceux qui analysent Reddit à grande échelle, comme les cabinets d'études cl…" at bounding box center [552, 483] width 158 height 83
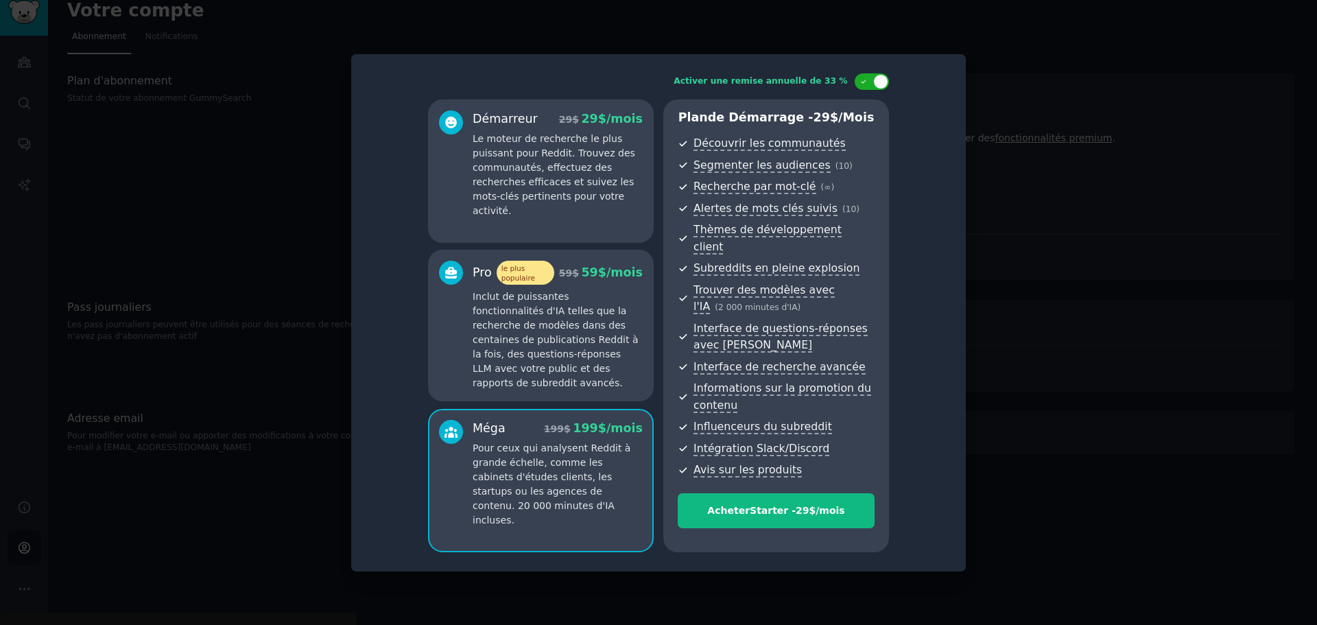
click at [521, 344] on p "Inclut de puissantes fonctionnalités d'IA telles que la recherche de modèles da…" at bounding box center [558, 339] width 170 height 101
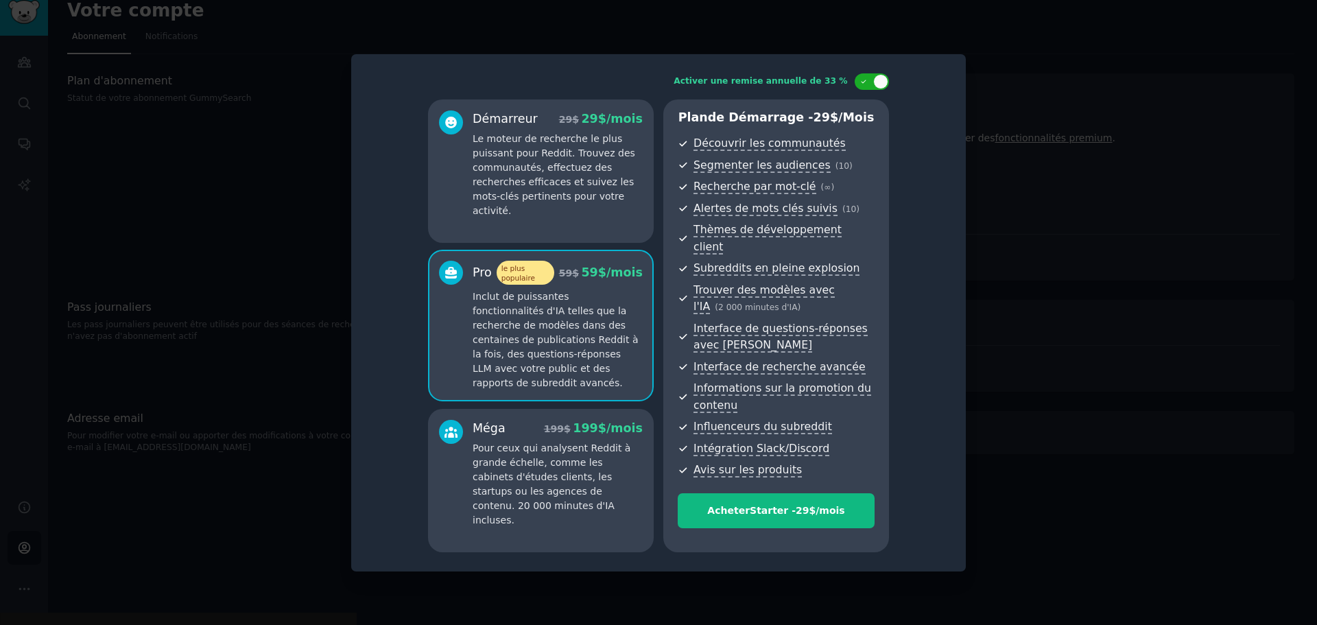
click at [503, 160] on font "Le moteur de recherche le plus puissant pour Reddit. Trouvez des communautés, e…" at bounding box center [554, 174] width 163 height 83
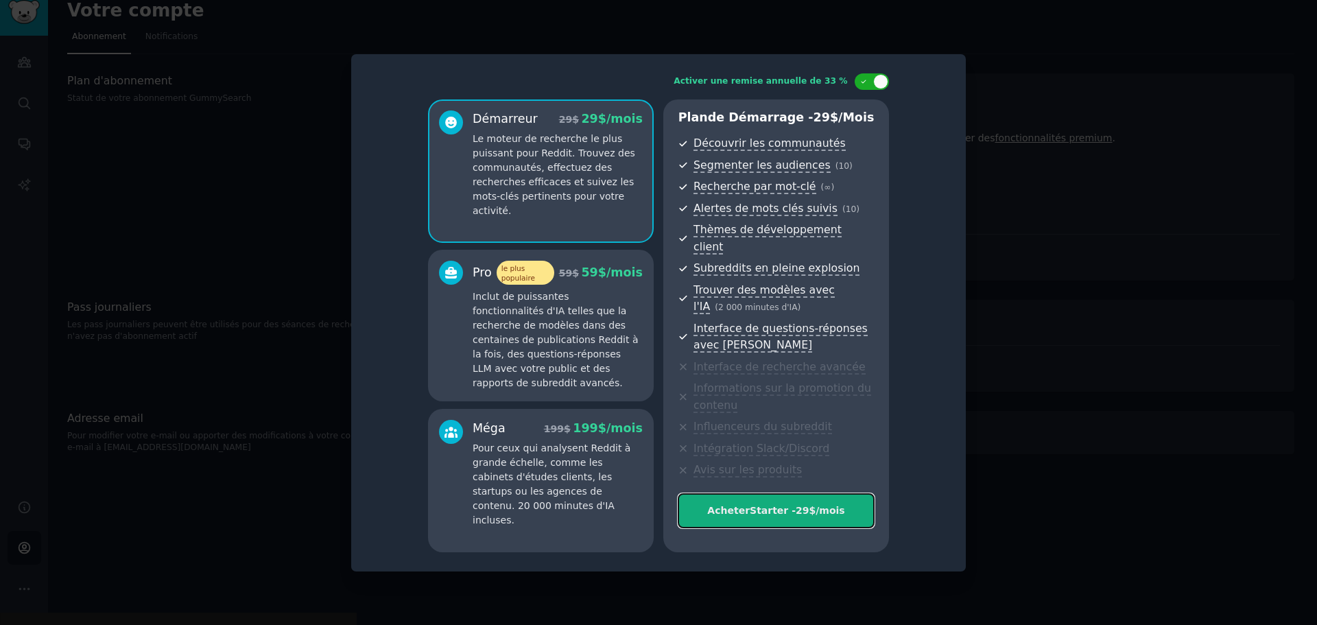
click at [719, 506] on font "Acheter" at bounding box center [728, 510] width 43 height 11
